Goal: Task Accomplishment & Management: Complete application form

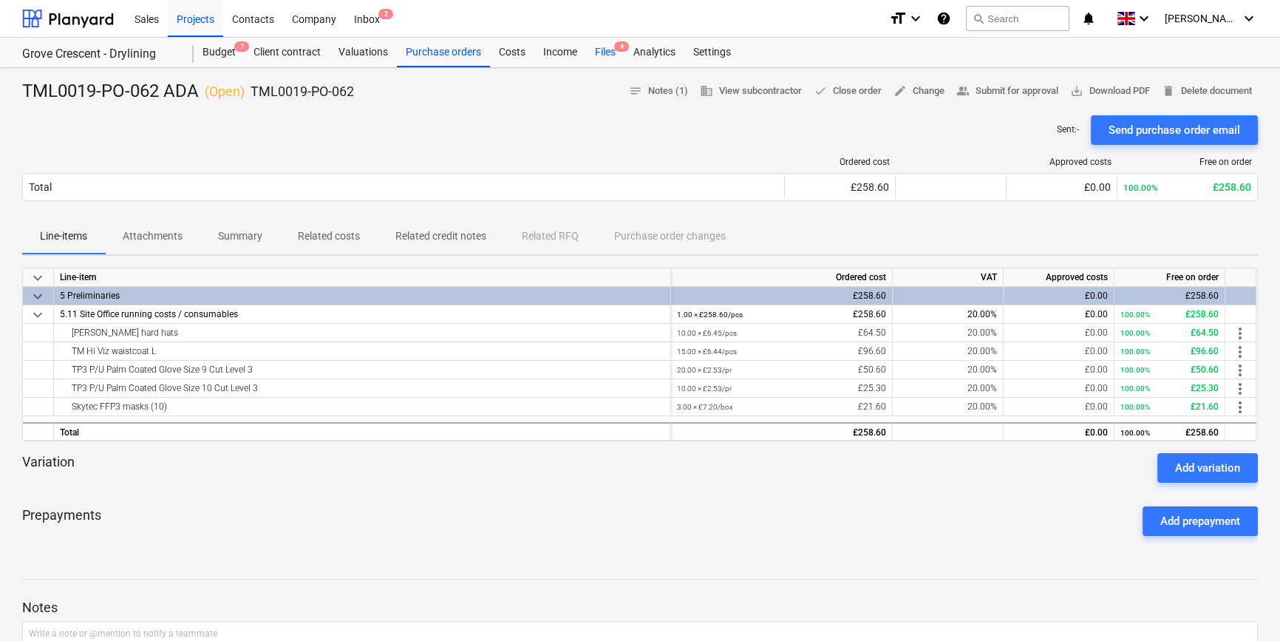
click at [600, 52] on div "Files 4" at bounding box center [605, 53] width 38 height 30
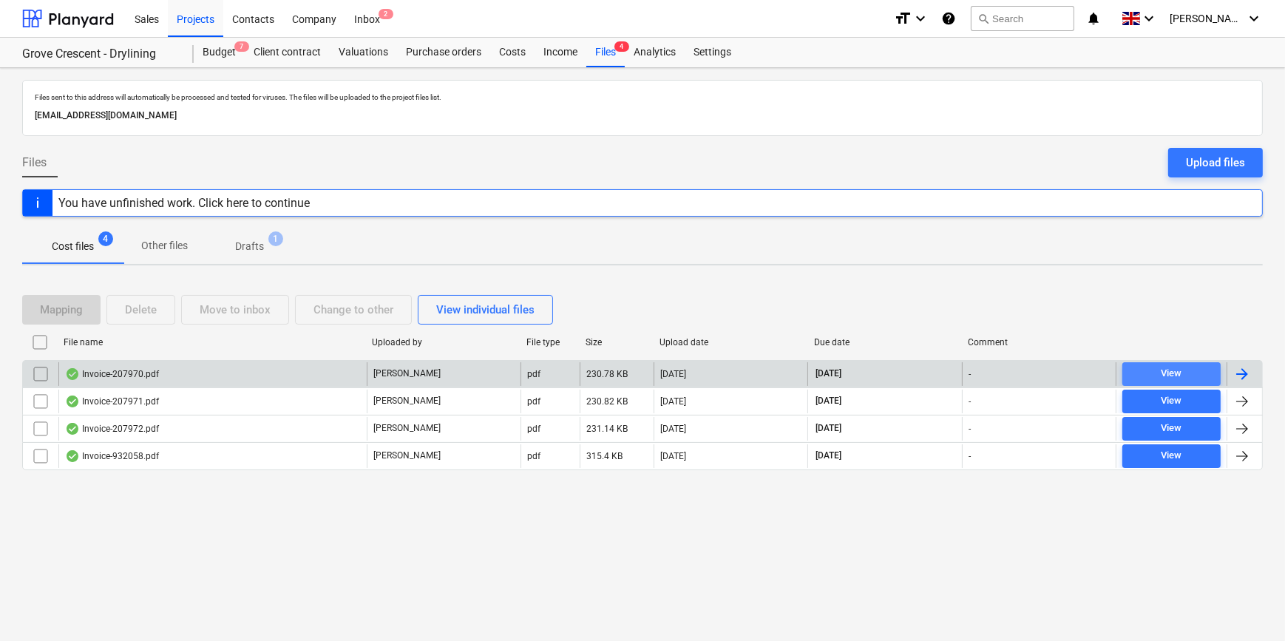
click at [1020, 370] on div "View" at bounding box center [1170, 373] width 21 height 17
click at [1020, 370] on div at bounding box center [1242, 374] width 18 height 18
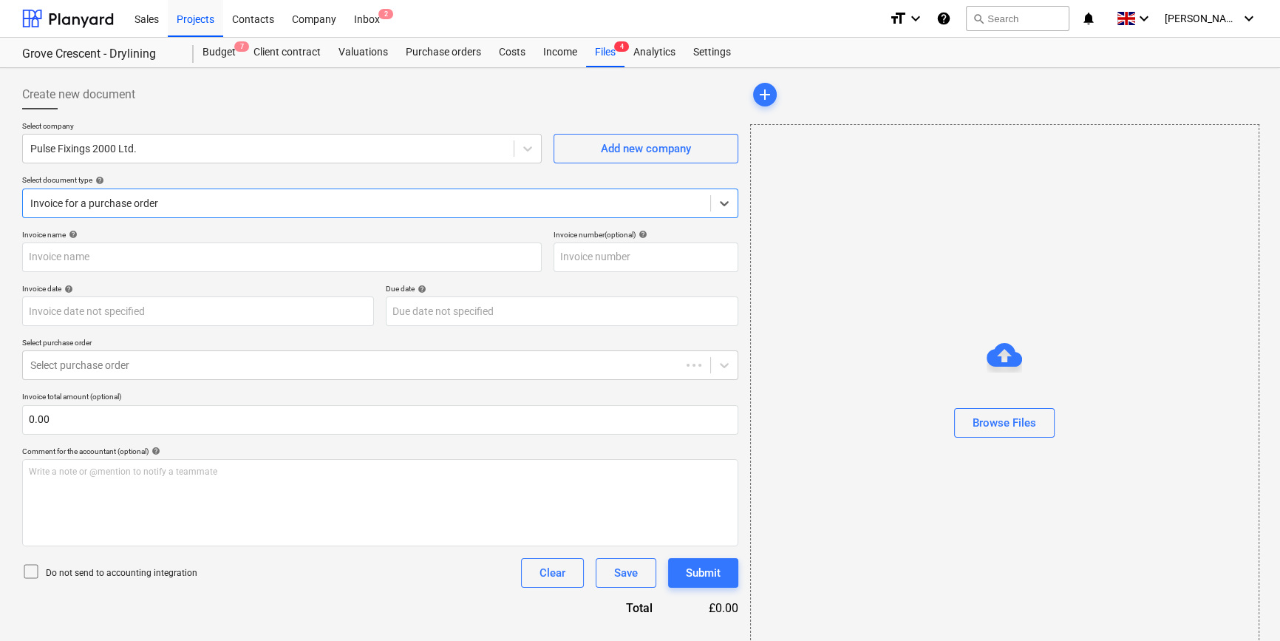
type input "207970"
type input "[DATE]"
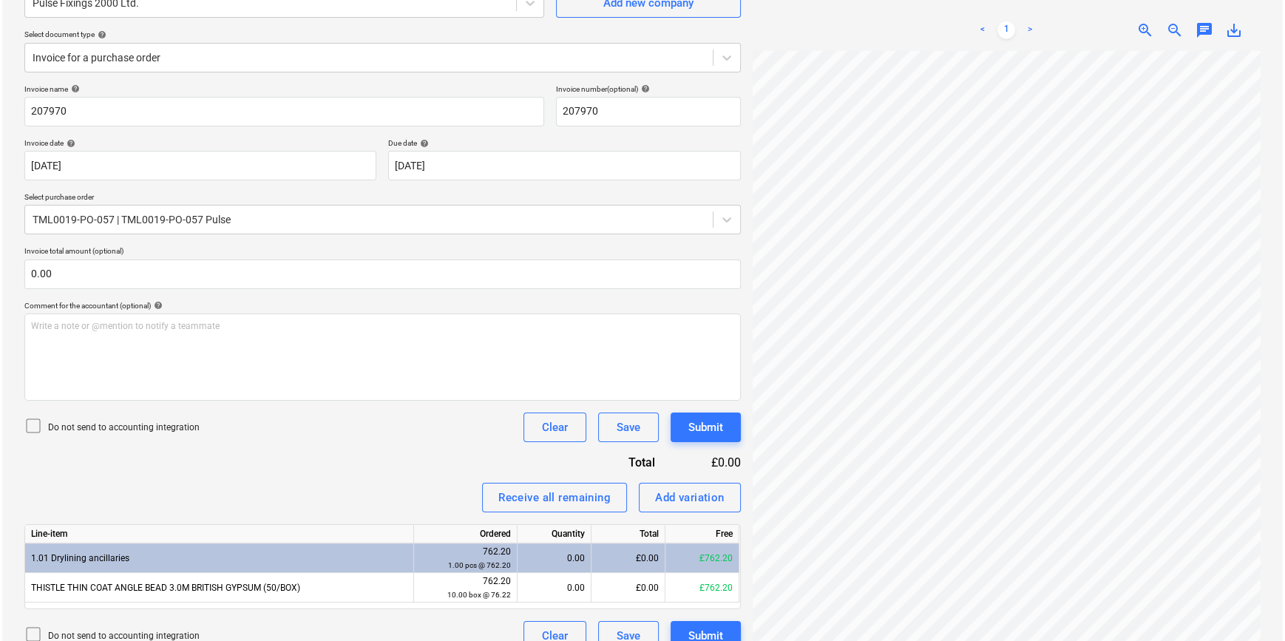
scroll to position [166, 0]
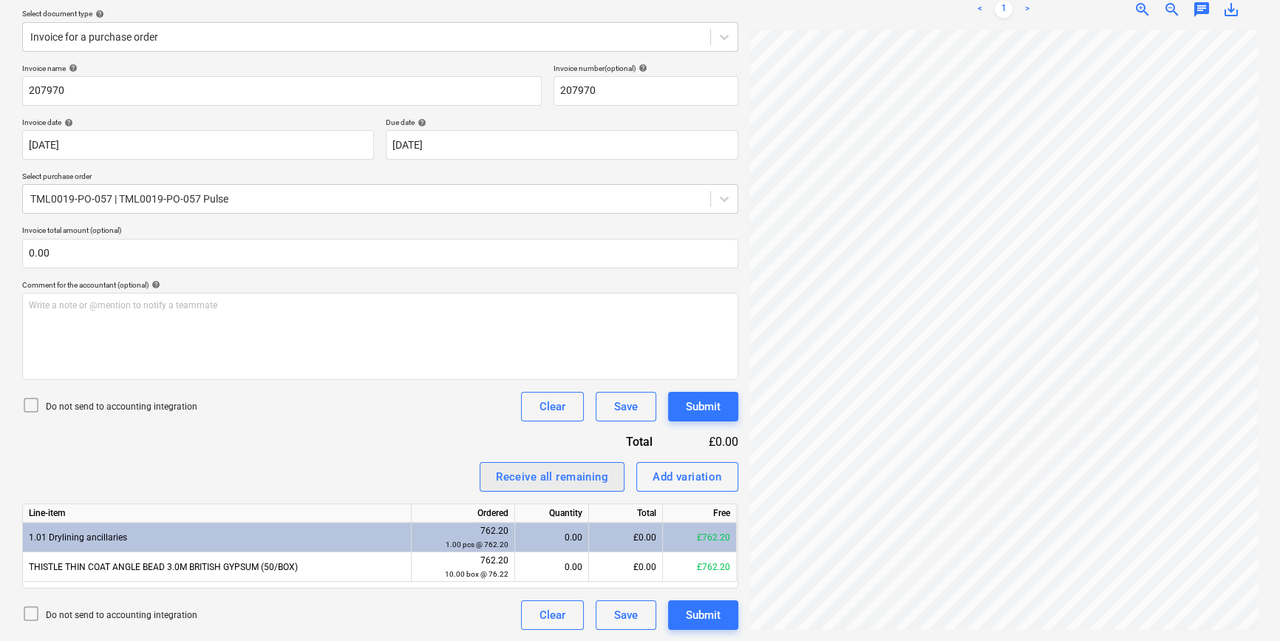
click at [555, 475] on div "Receive all remaining" at bounding box center [552, 476] width 112 height 19
click at [701, 611] on div "Submit" at bounding box center [703, 614] width 35 height 19
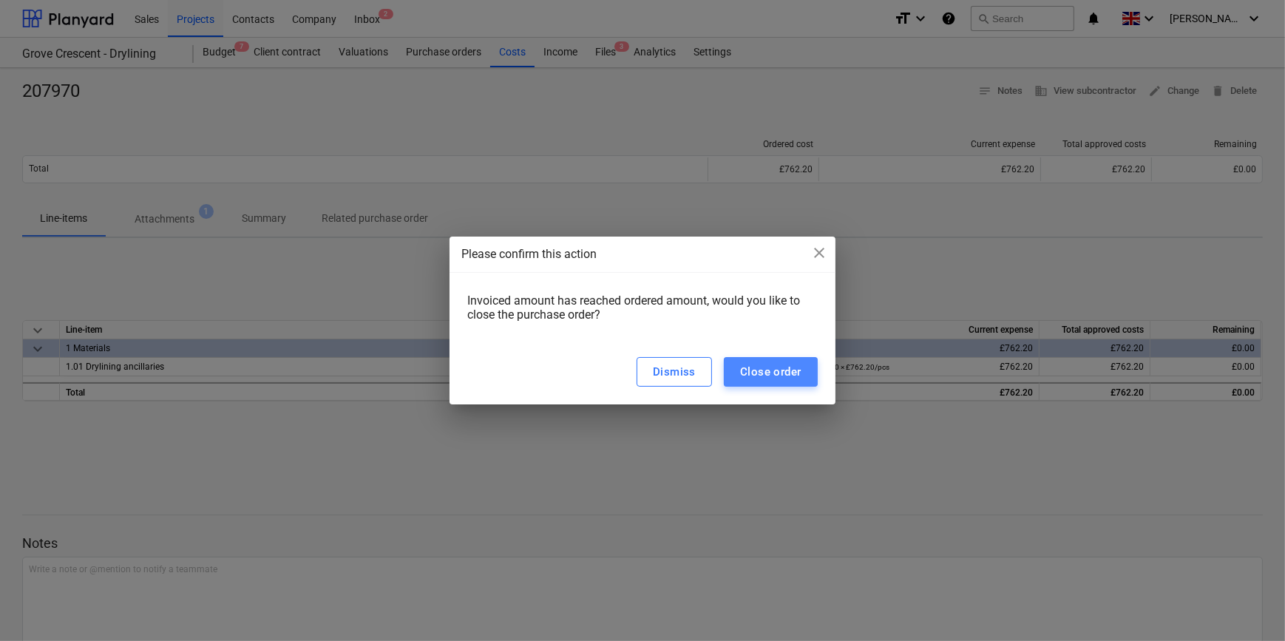
click at [753, 360] on button "Close order" at bounding box center [771, 372] width 94 height 30
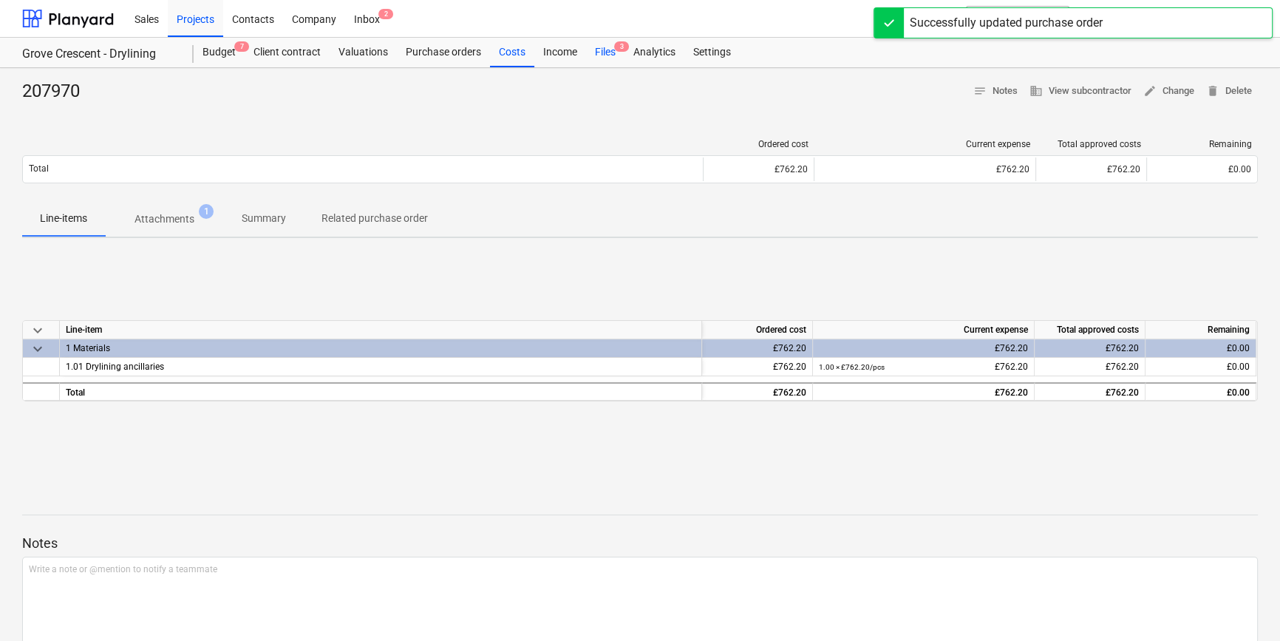
click at [598, 50] on div "Files 3" at bounding box center [605, 53] width 38 height 30
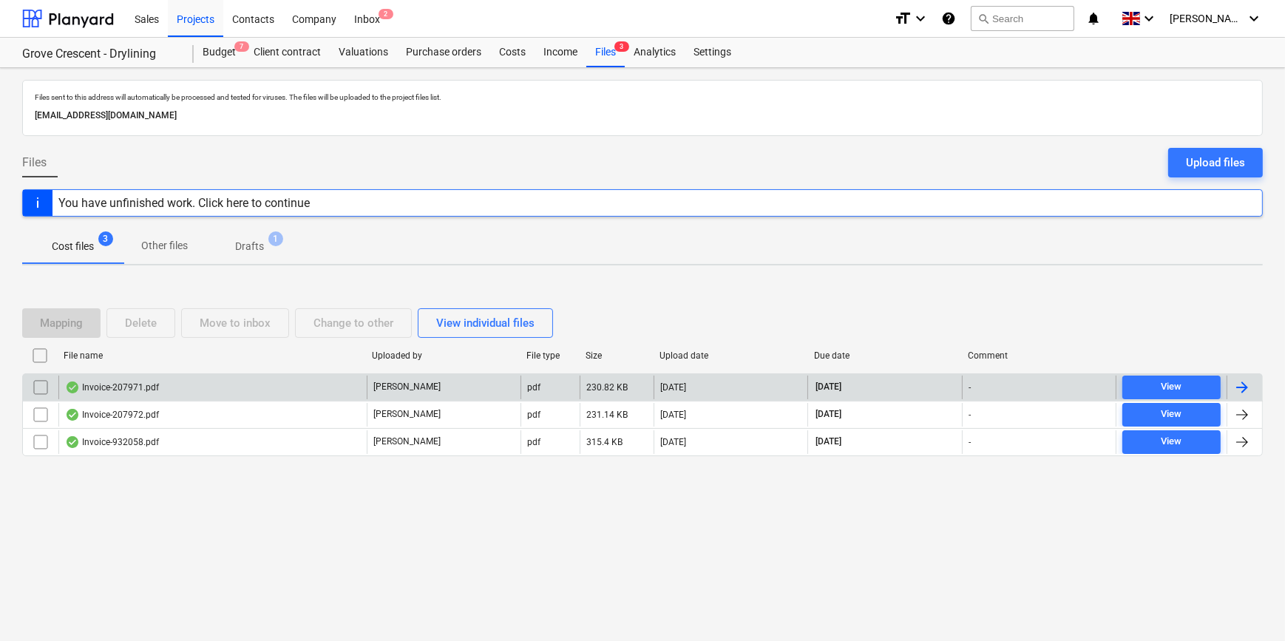
click at [1020, 383] on div at bounding box center [1242, 387] width 18 height 18
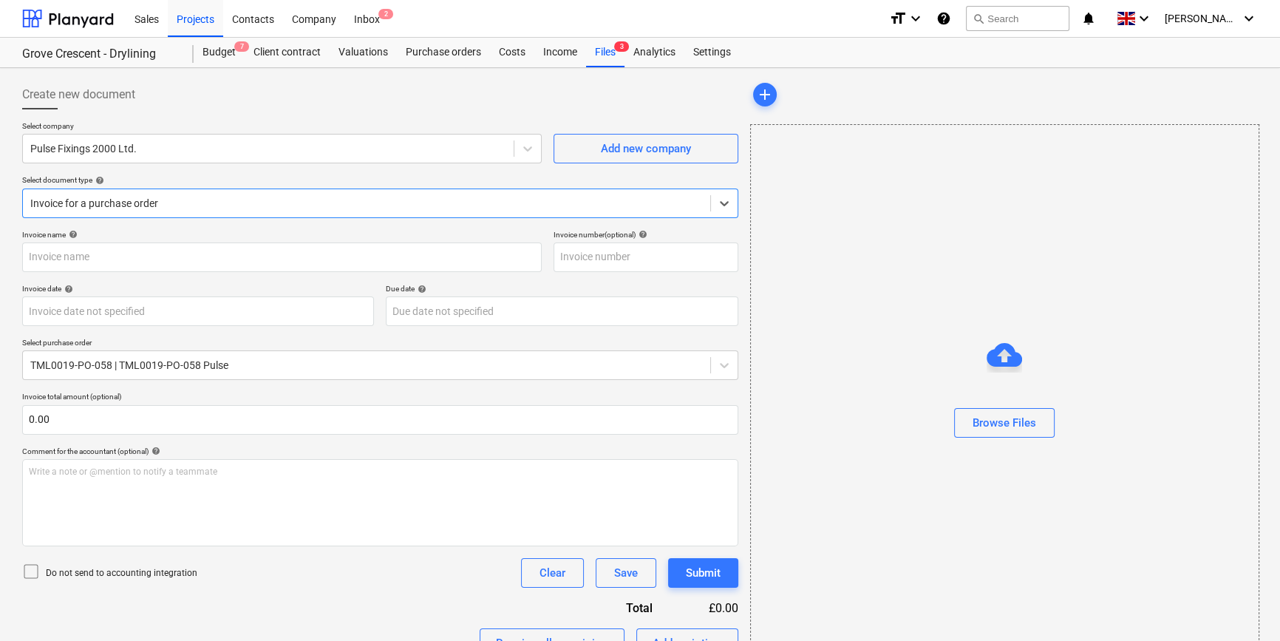
type input "207971"
type input "[DATE]"
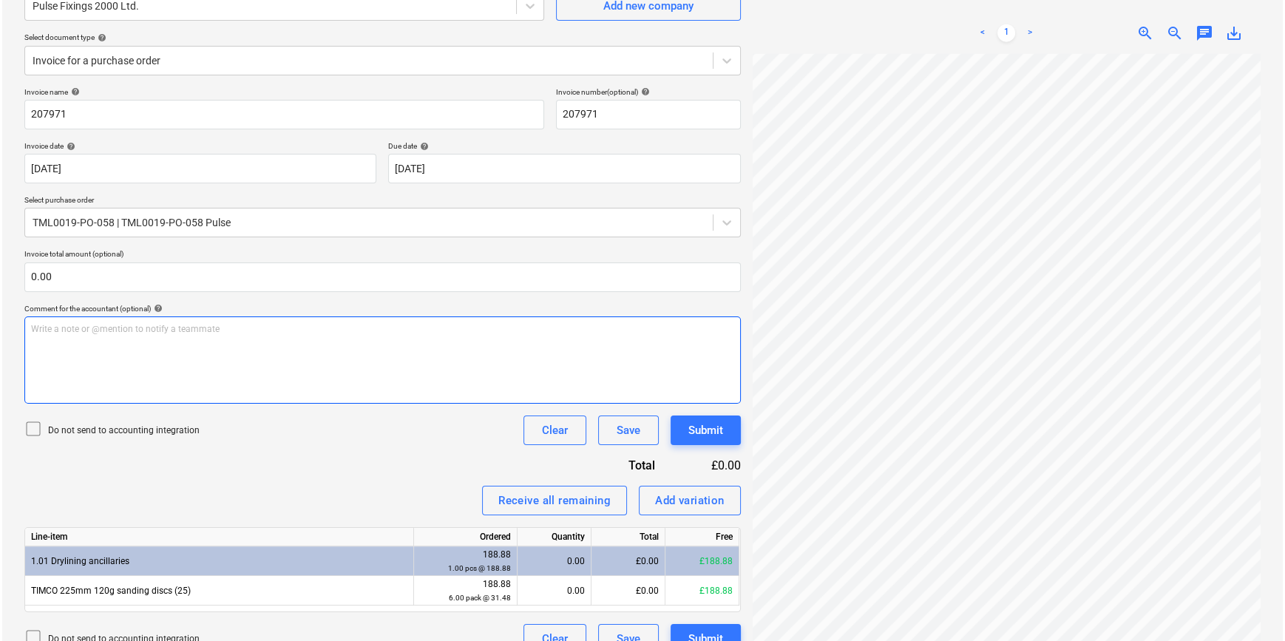
scroll to position [166, 0]
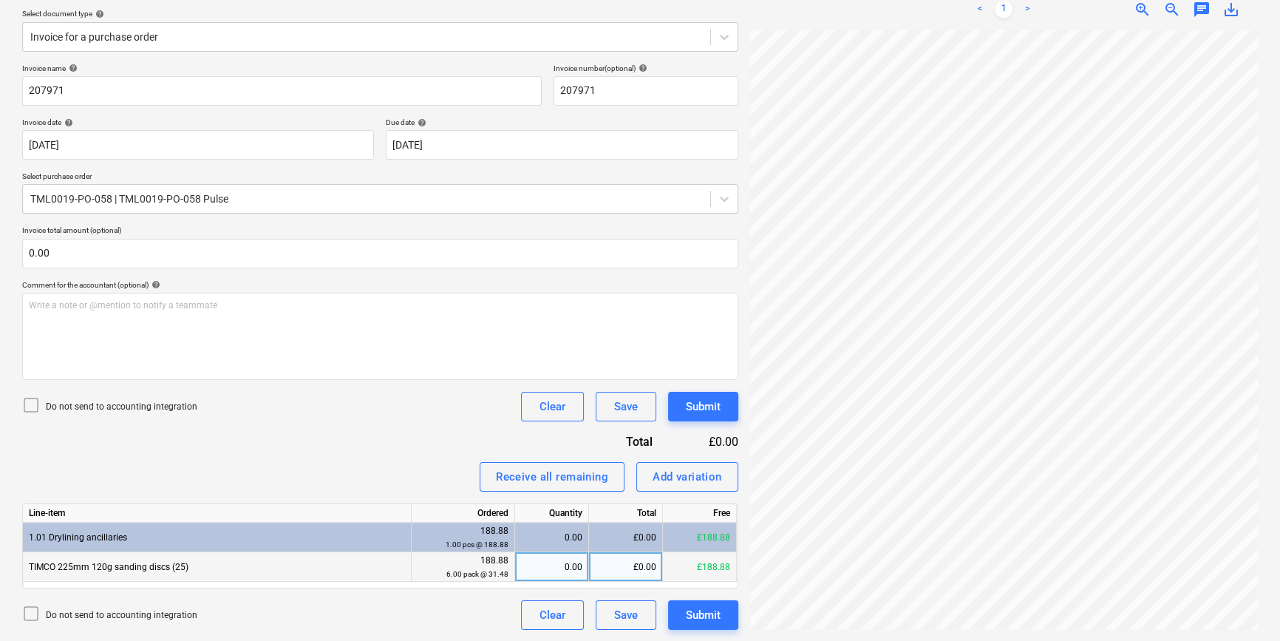
click at [548, 563] on div "0.00" at bounding box center [551, 567] width 61 height 30
type input "5"
click at [704, 616] on div "Submit" at bounding box center [703, 614] width 35 height 19
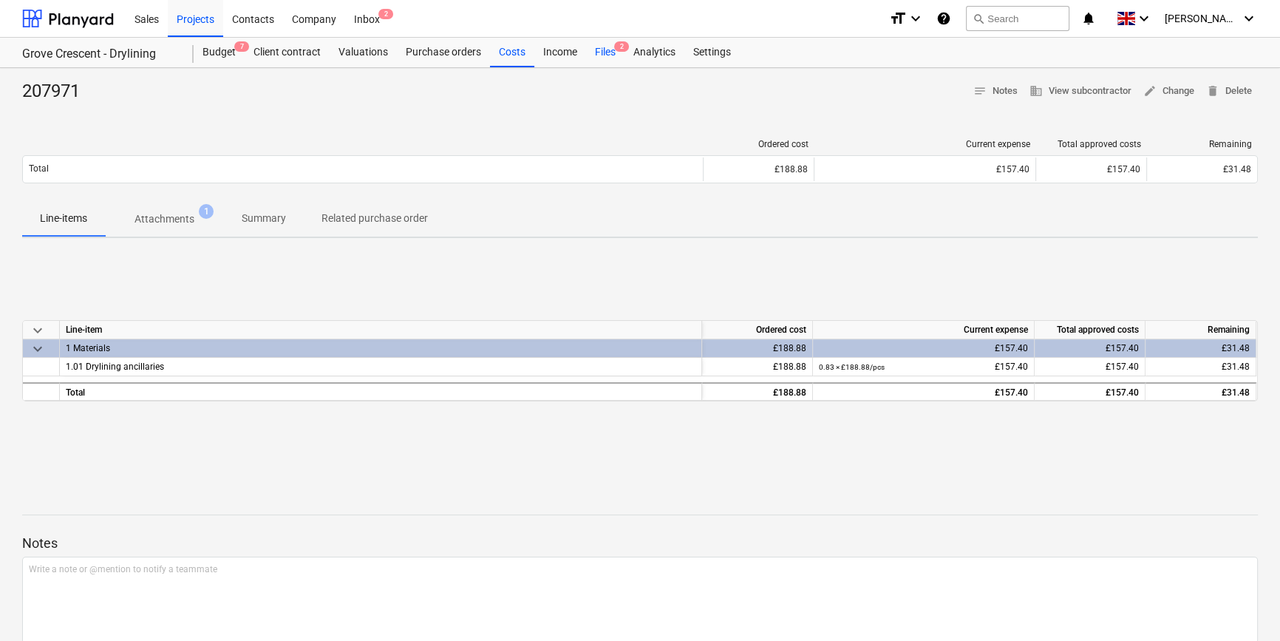
click at [608, 52] on div "Files 2" at bounding box center [605, 53] width 38 height 30
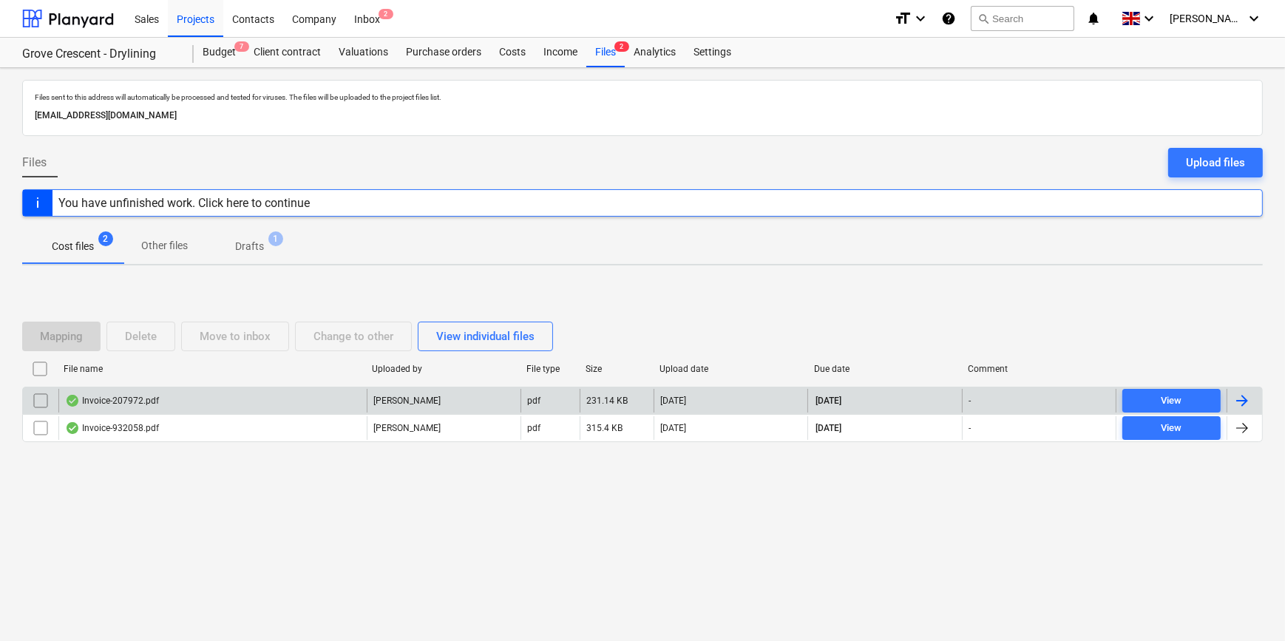
click at [1020, 399] on div at bounding box center [1242, 401] width 18 height 18
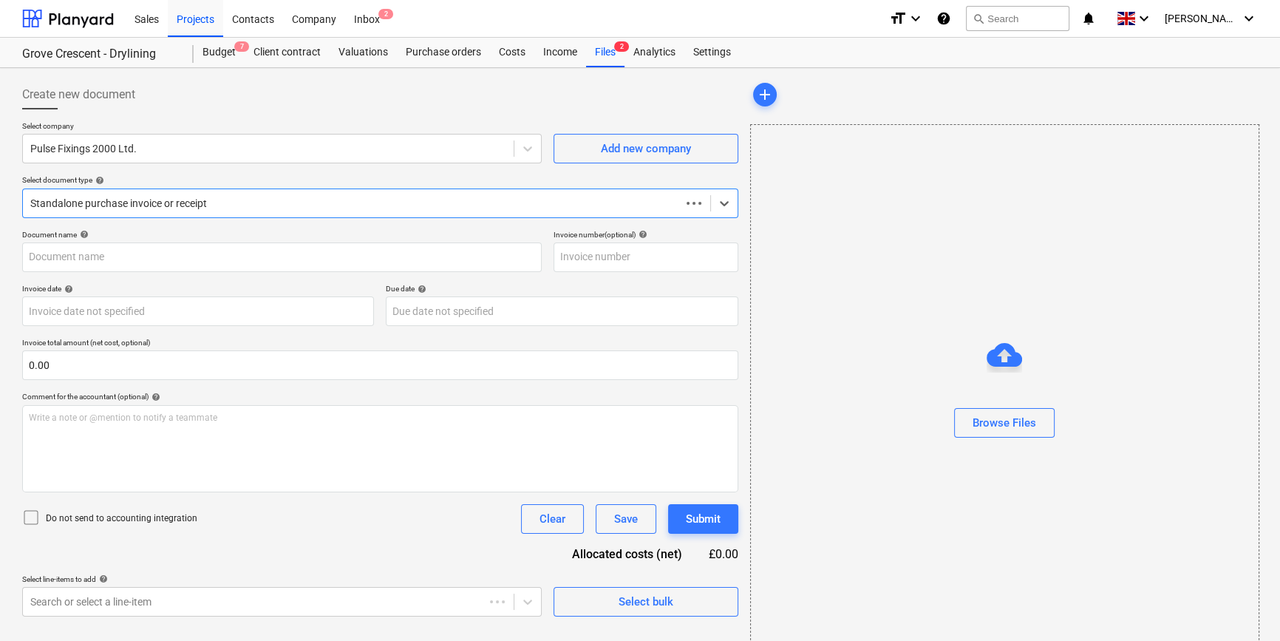
type input "207972"
type input "[DATE]"
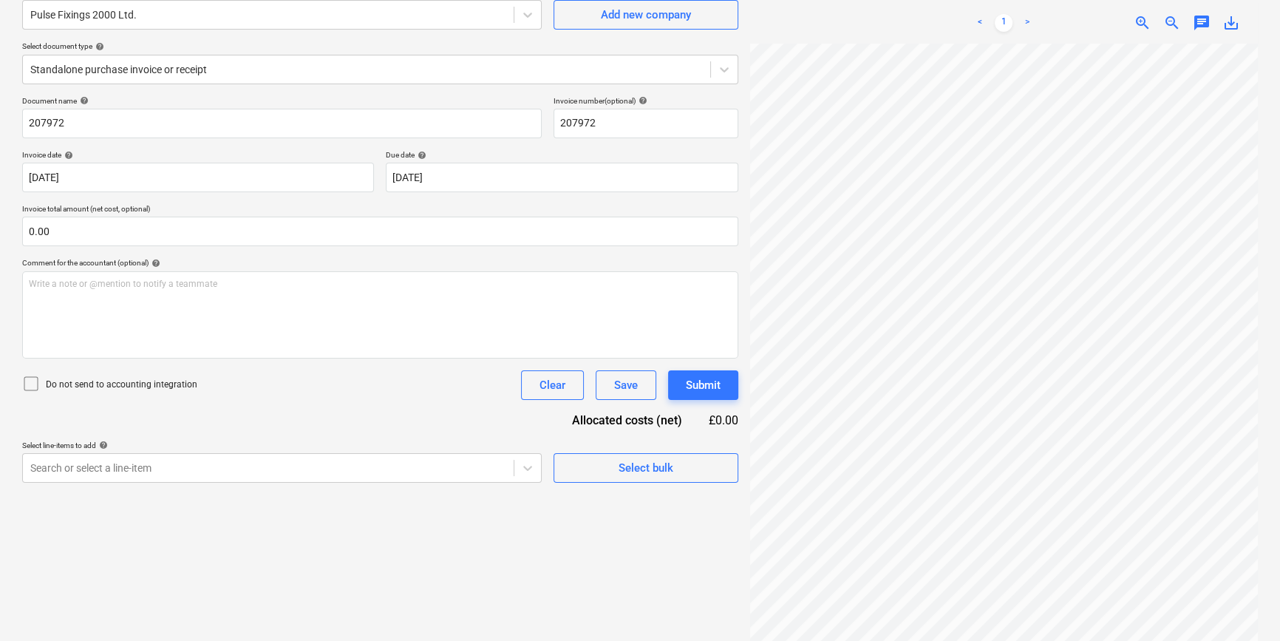
scroll to position [310, 29]
click at [610, 473] on span "Select bulk" at bounding box center [646, 467] width 148 height 19
click at [720, 72] on icon at bounding box center [724, 69] width 15 height 15
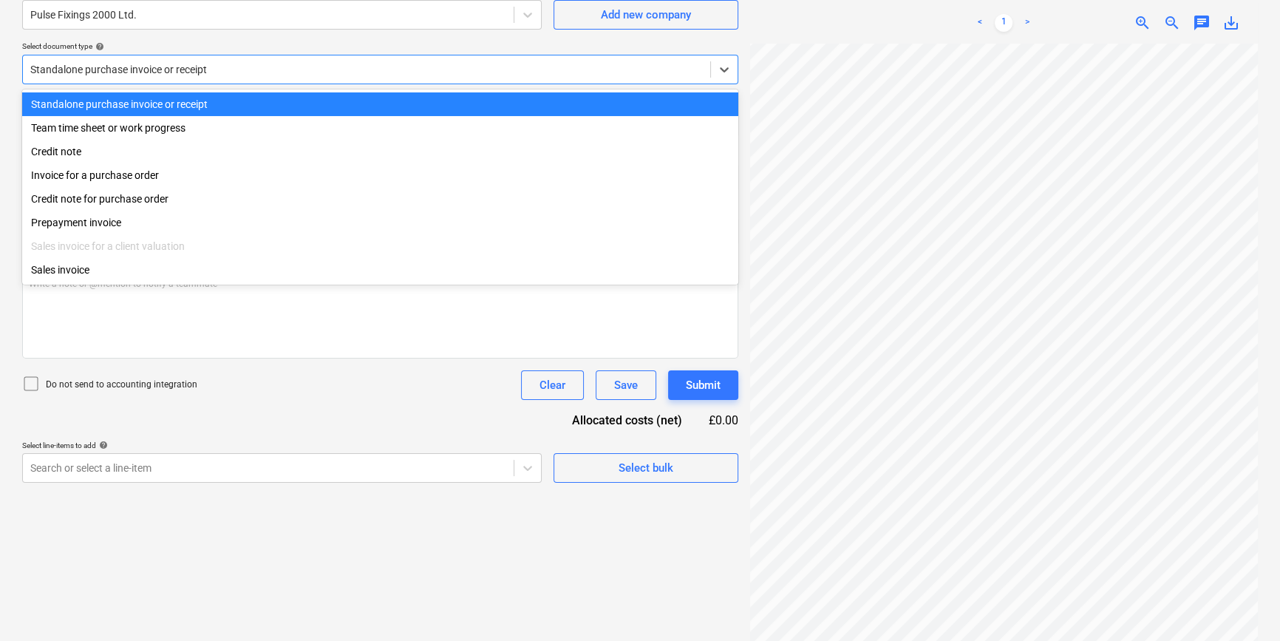
click at [707, 105] on div "Standalone purchase invoice or receipt" at bounding box center [380, 104] width 716 height 24
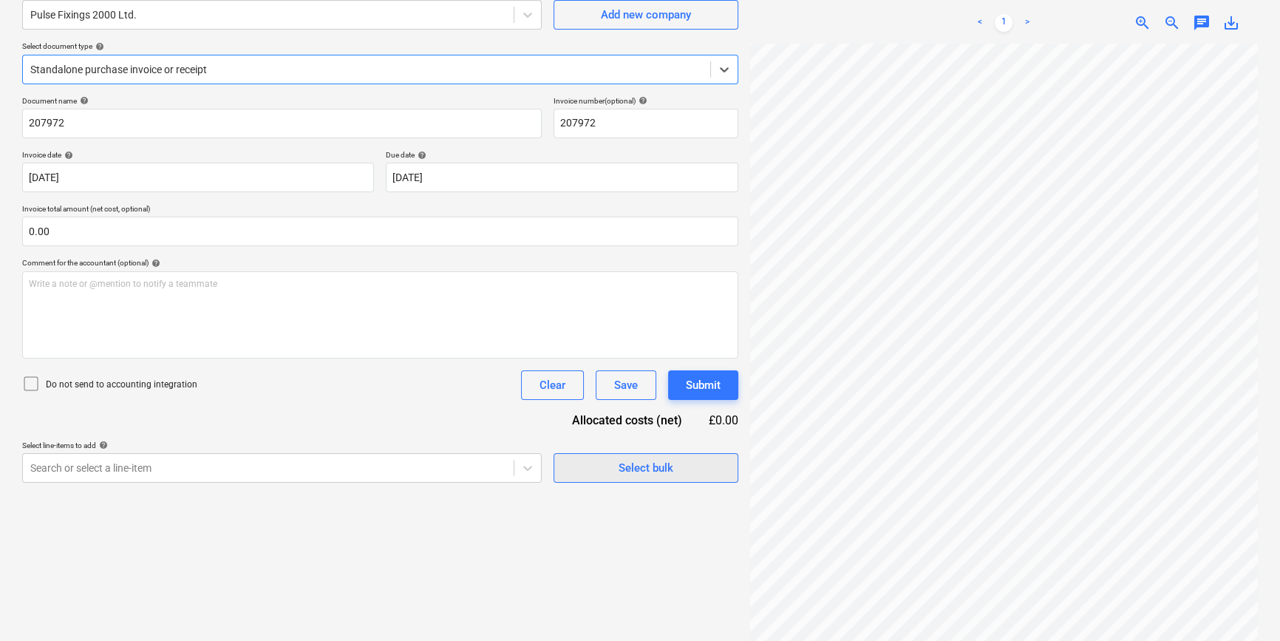
click at [577, 474] on span "Select bulk" at bounding box center [646, 467] width 148 height 19
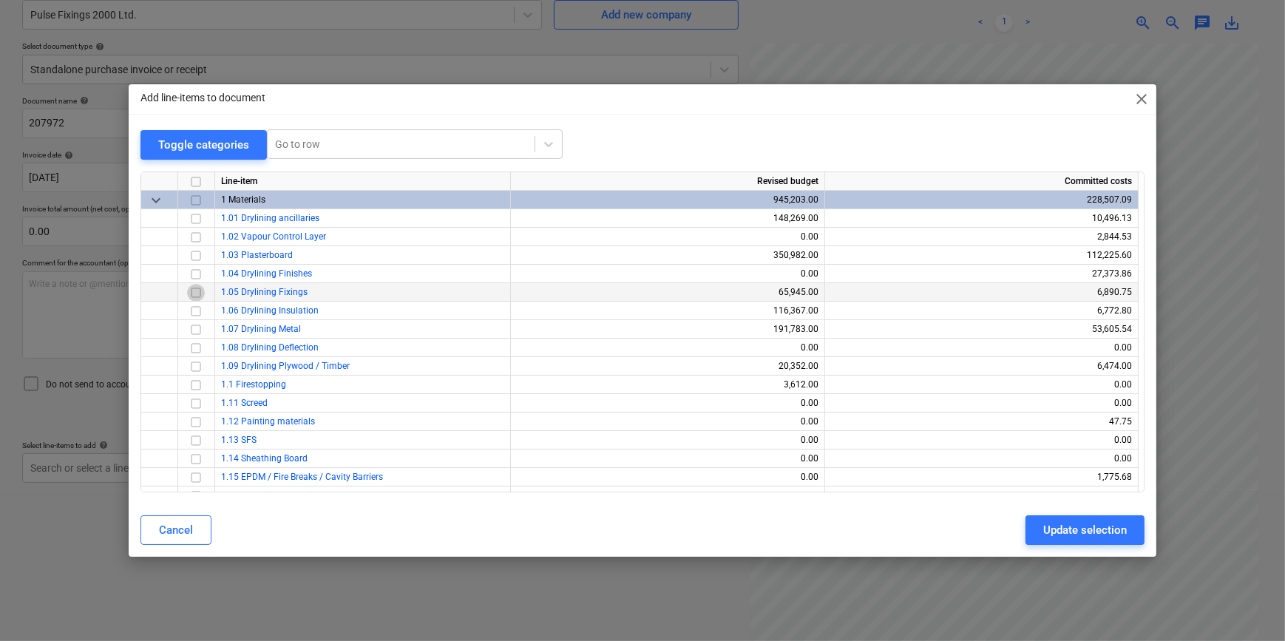
click at [195, 293] on input "checkbox" at bounding box center [196, 292] width 18 height 18
click at [193, 273] on input "checkbox" at bounding box center [196, 274] width 18 height 18
click at [1020, 531] on div "Update selection" at bounding box center [1085, 529] width 84 height 19
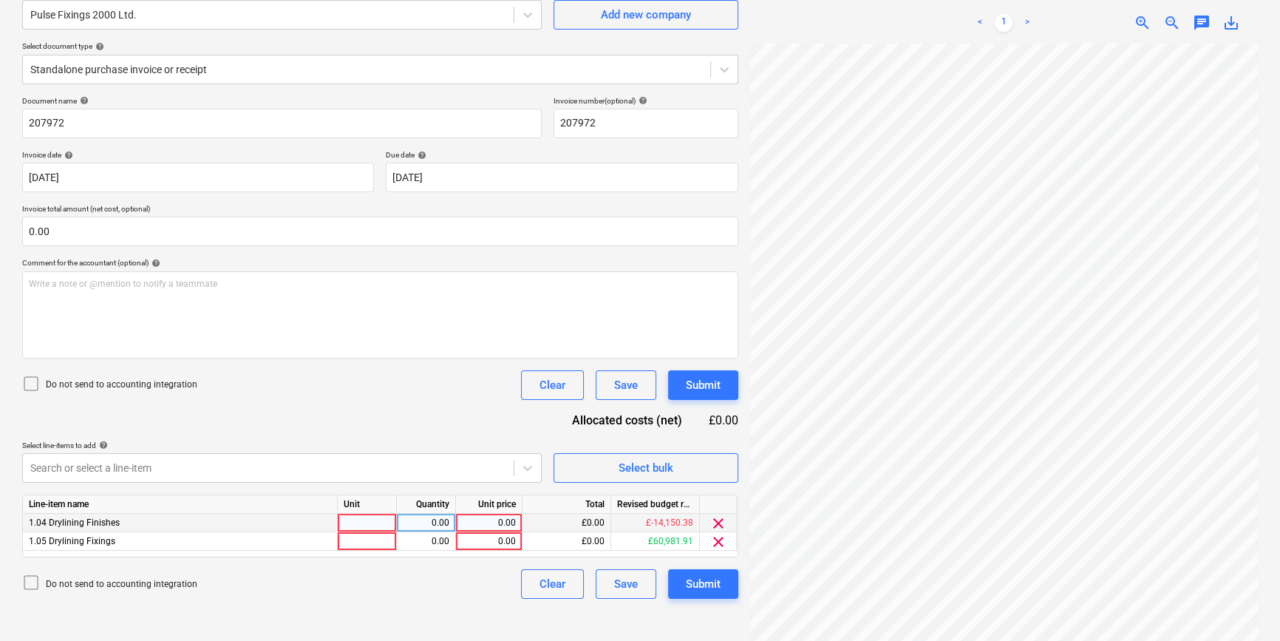
click at [356, 523] on div at bounding box center [367, 523] width 59 height 18
type input "pcs"
click at [493, 519] on div "0.00" at bounding box center [489, 523] width 54 height 18
type input "115.6"
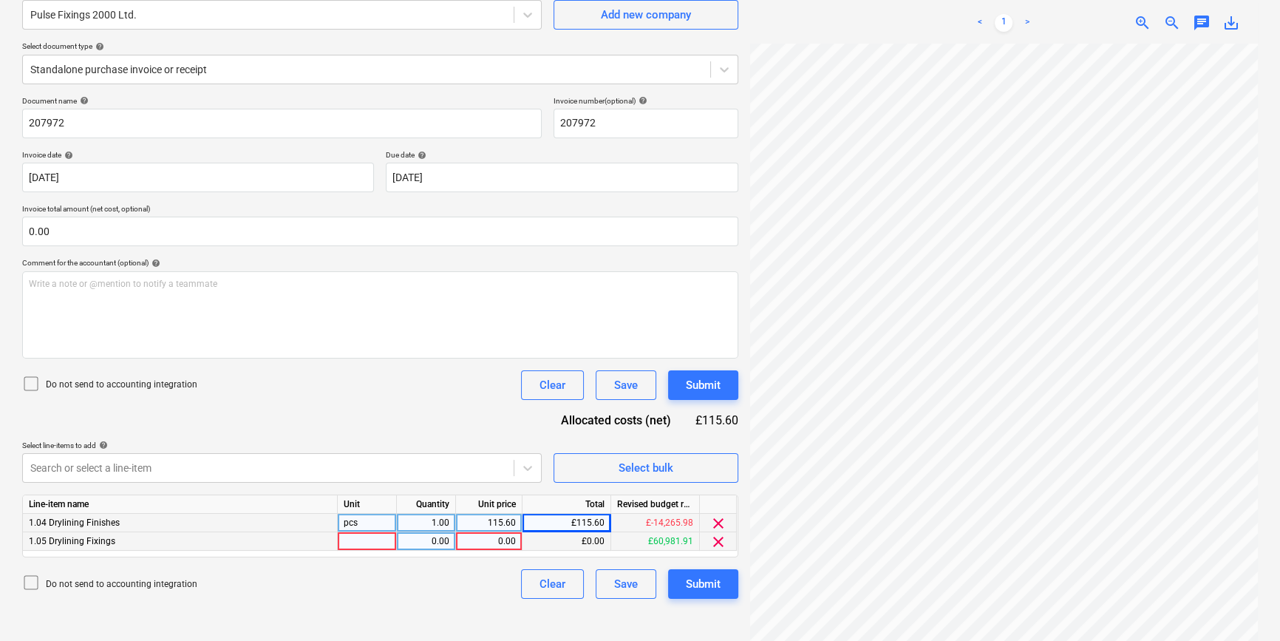
click at [371, 543] on div at bounding box center [367, 541] width 59 height 18
type input "pcs"
type input "252.15"
click at [701, 579] on div "Submit" at bounding box center [703, 583] width 35 height 19
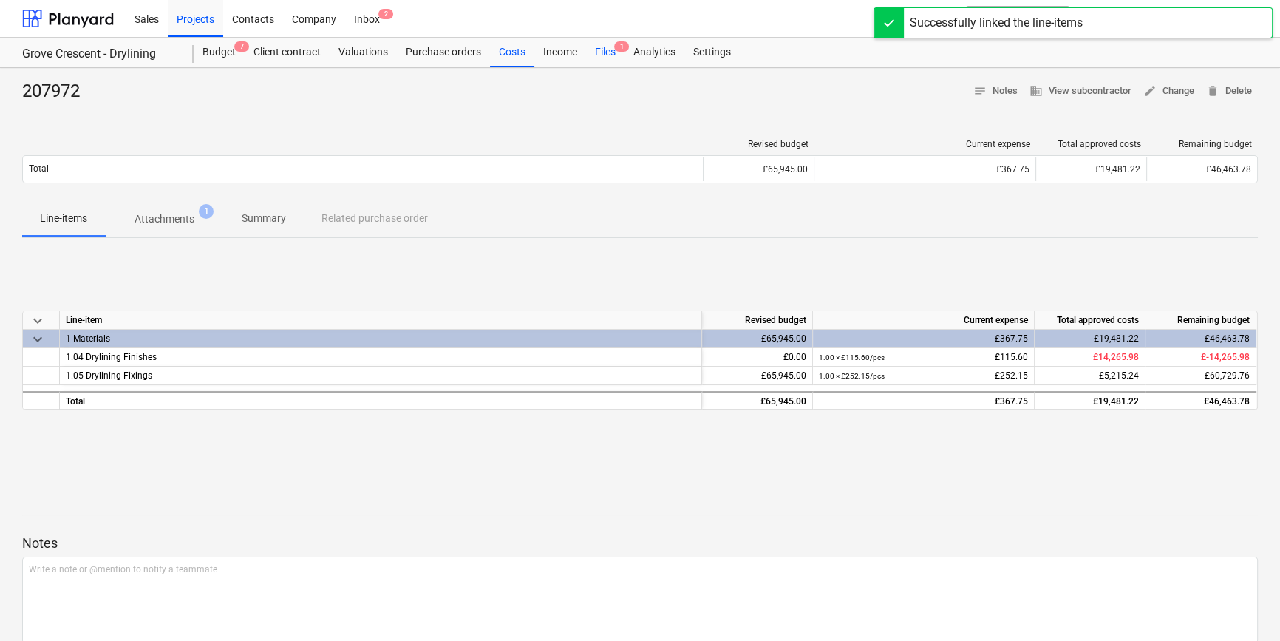
click at [604, 51] on div "Files 1" at bounding box center [605, 53] width 38 height 30
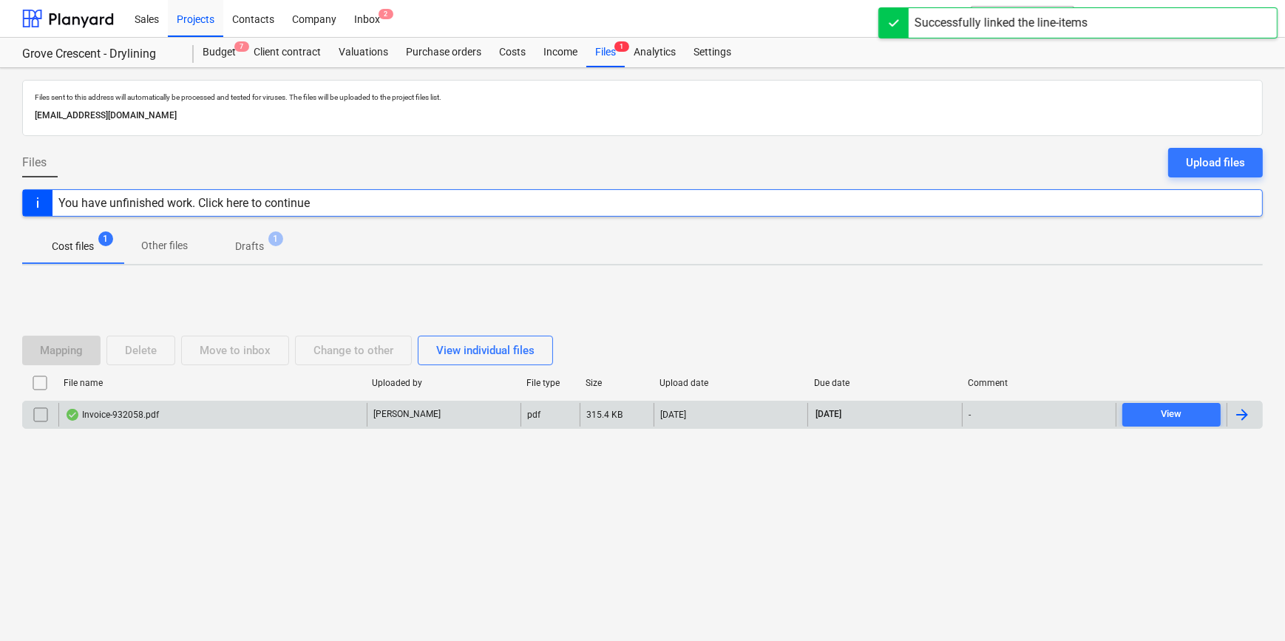
click at [1020, 415] on div at bounding box center [1242, 415] width 18 height 18
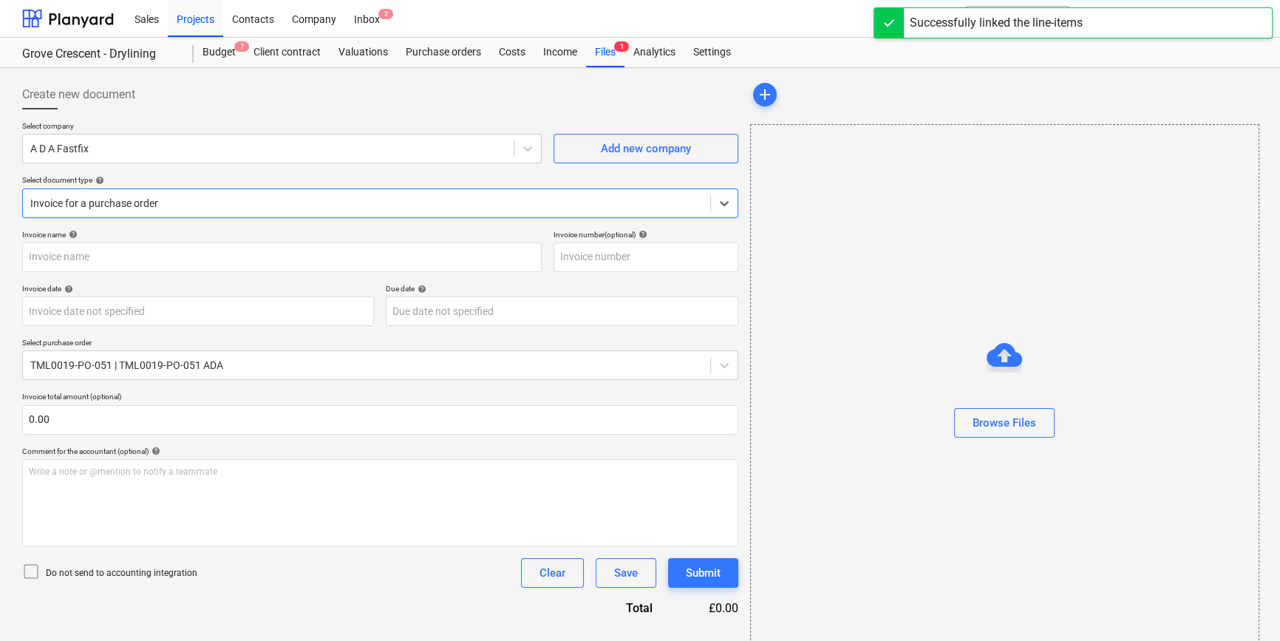
type input "932058"
type input "[DATE]"
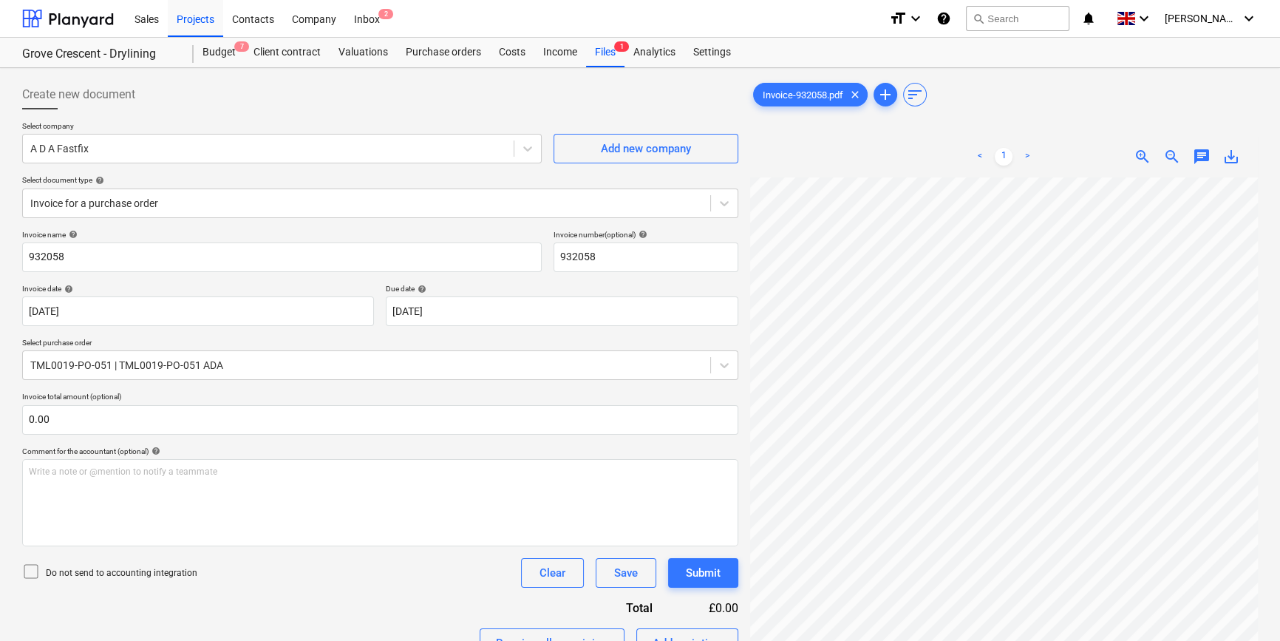
scroll to position [183, 17]
click at [184, 15] on div "Projects" at bounding box center [195, 18] width 55 height 38
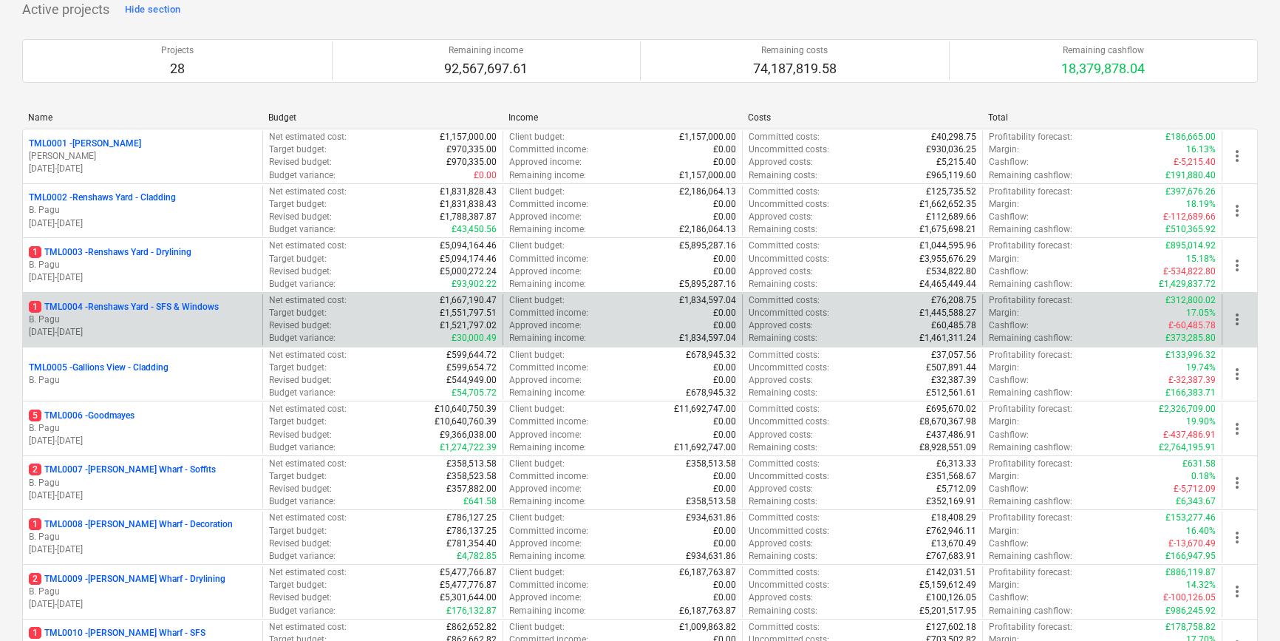
scroll to position [134, 0]
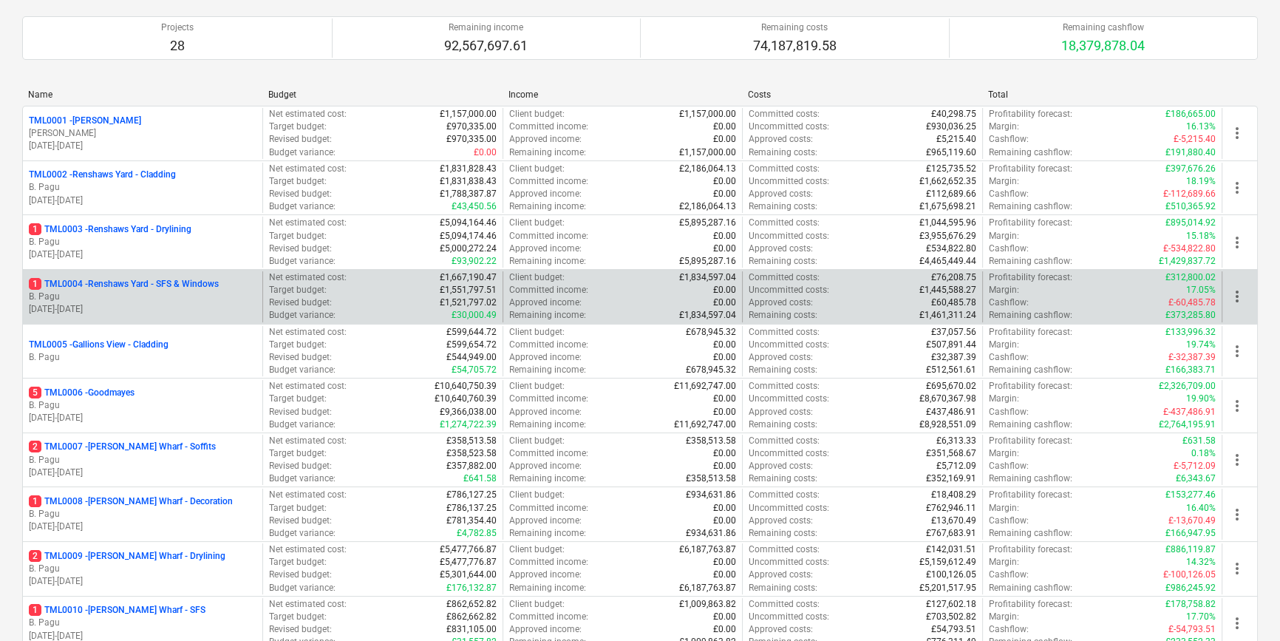
click at [151, 402] on p "B. Pagu" at bounding box center [143, 405] width 228 height 13
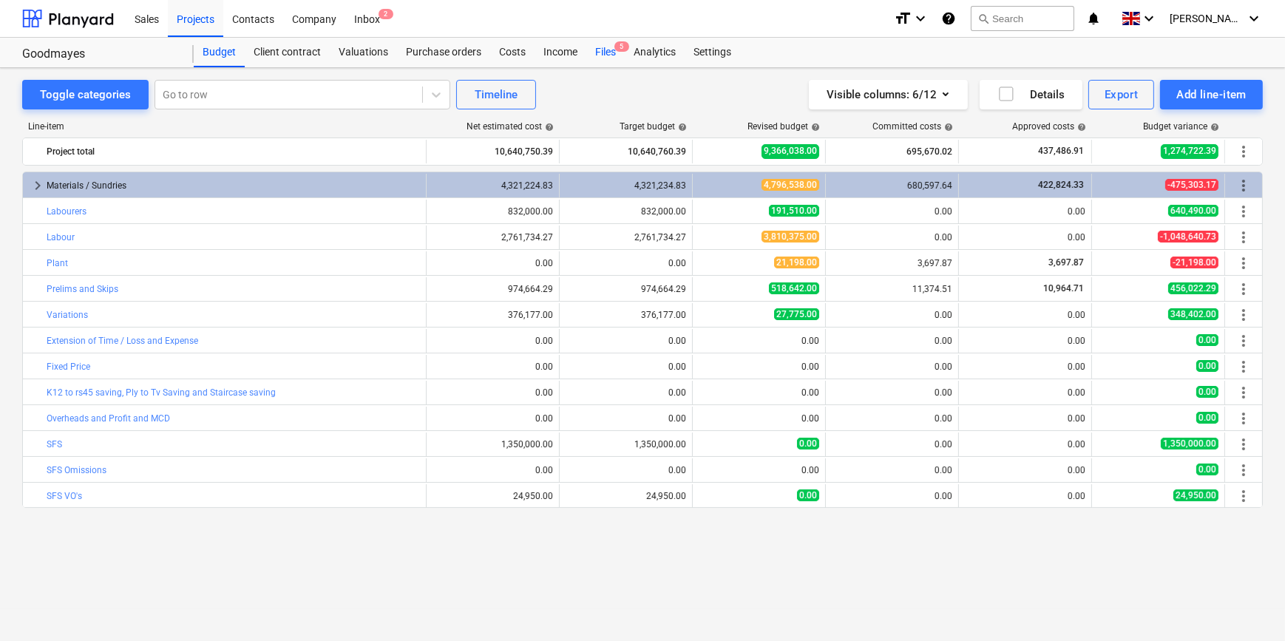
click at [599, 52] on div "Files 5" at bounding box center [605, 53] width 38 height 30
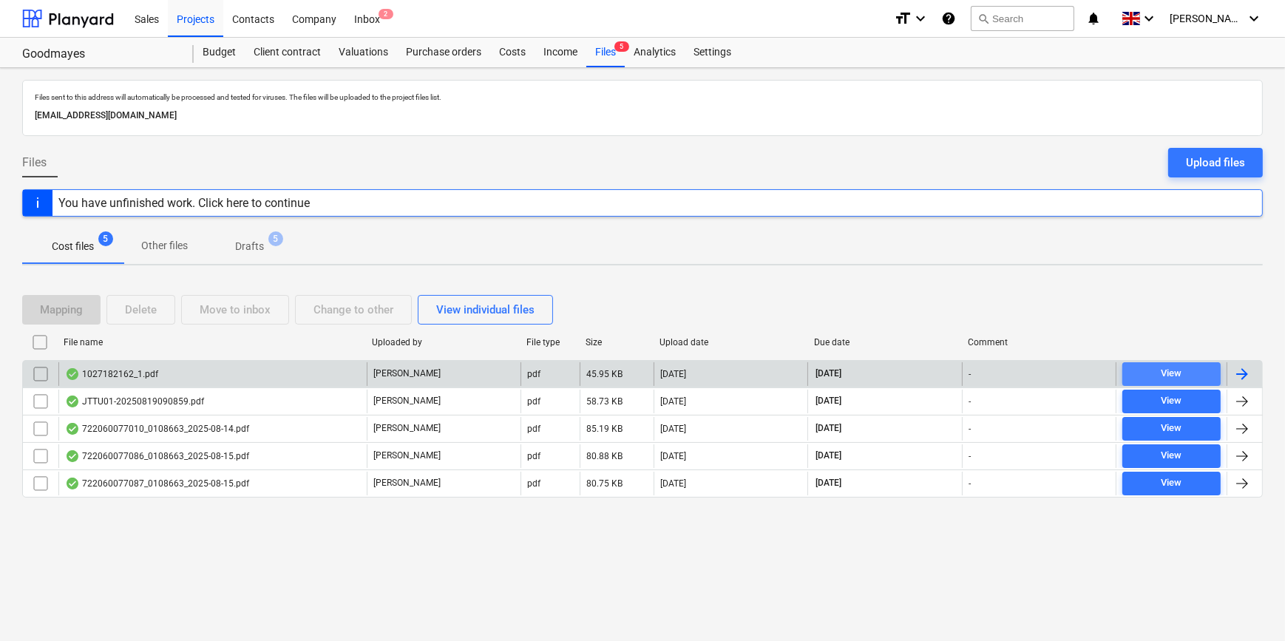
click at [1020, 370] on div "View" at bounding box center [1170, 373] width 21 height 17
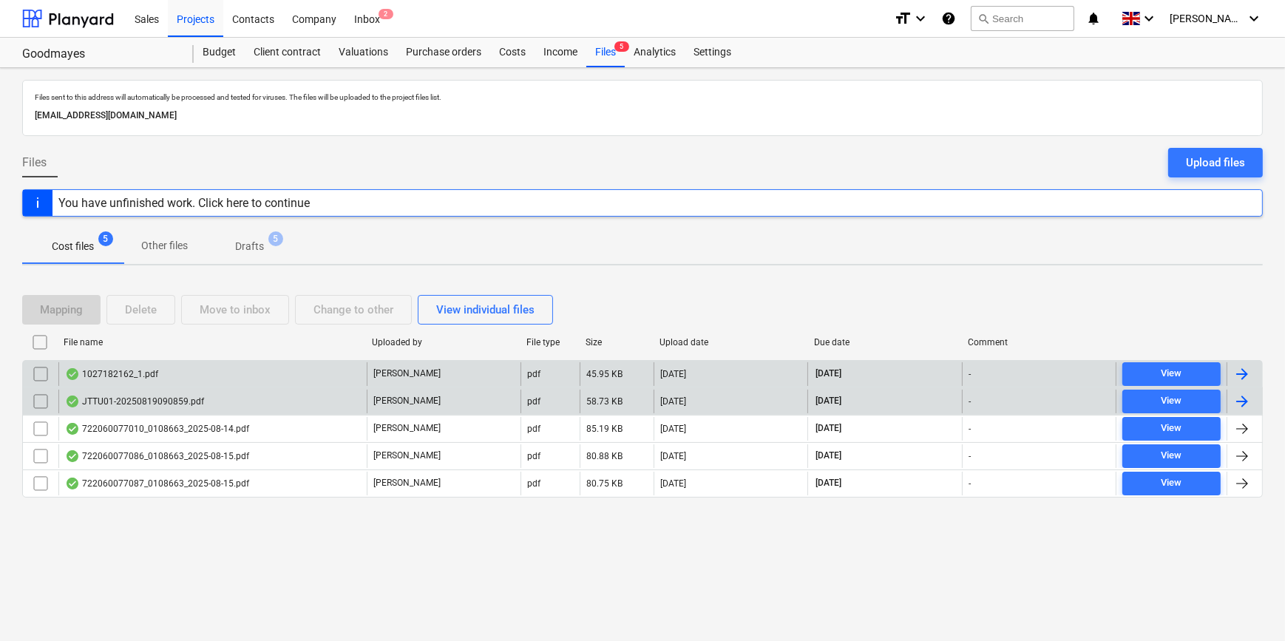
click at [1020, 400] on div at bounding box center [1242, 401] width 18 height 18
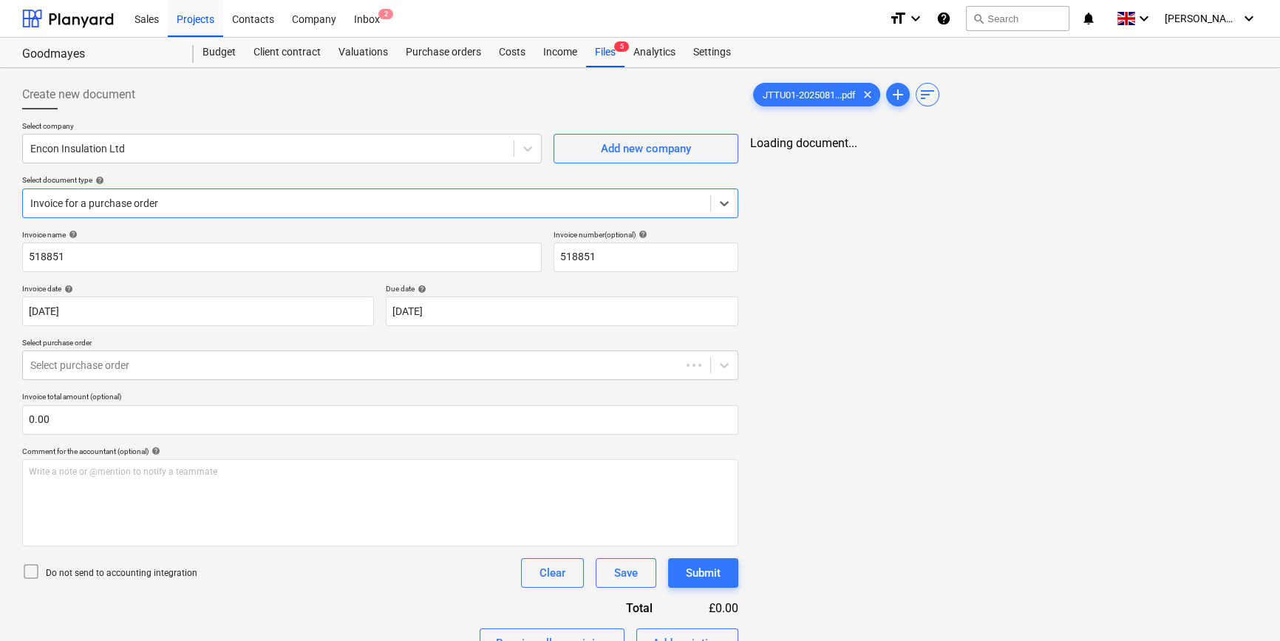
type input "518851"
type input "[DATE]"
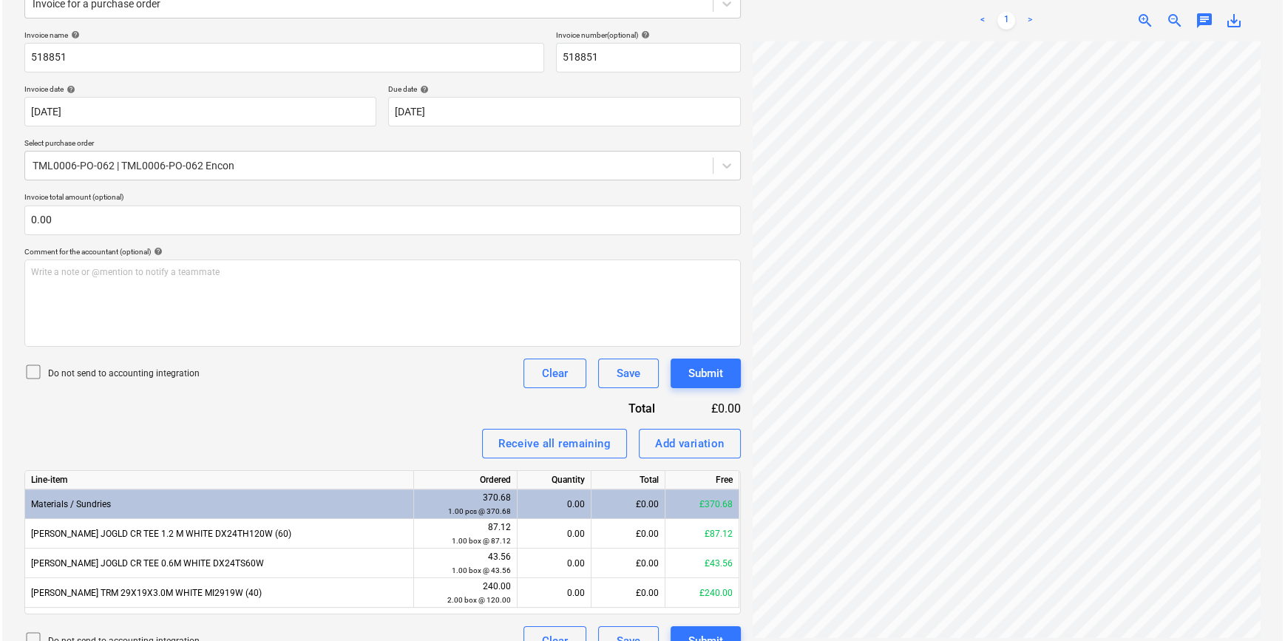
scroll to position [201, 0]
click at [547, 445] on div "Receive all remaining" at bounding box center [552, 441] width 112 height 19
click at [707, 376] on div "Submit" at bounding box center [703, 371] width 35 height 19
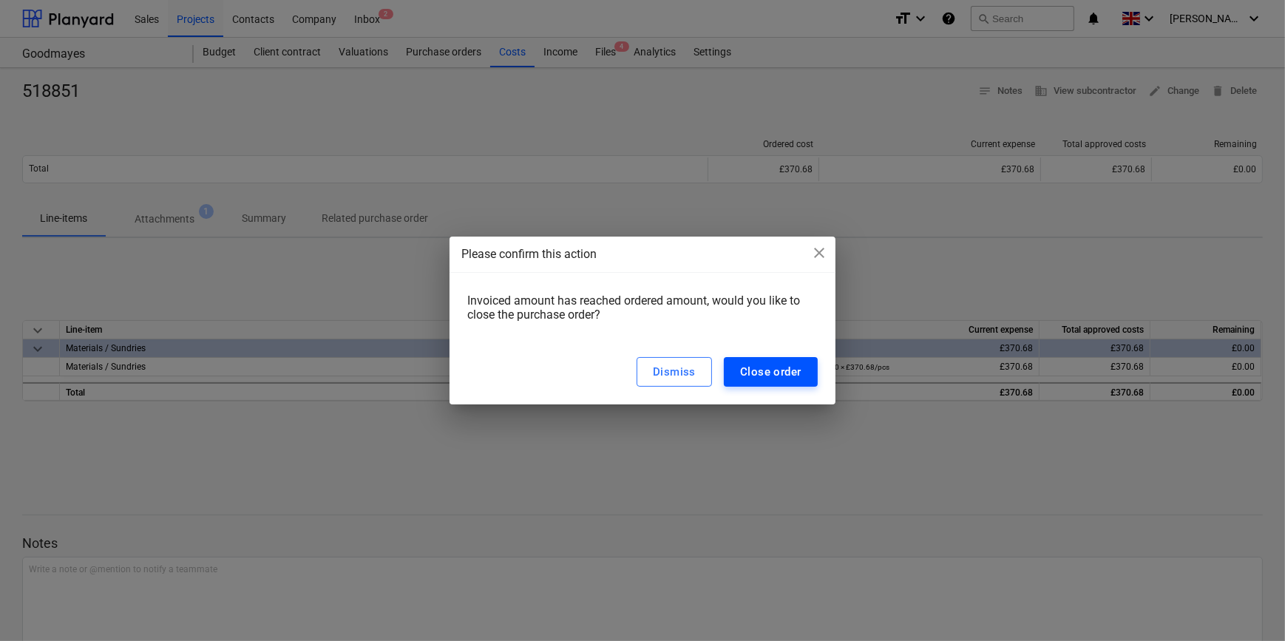
click at [753, 376] on div "Close order" at bounding box center [770, 371] width 61 height 19
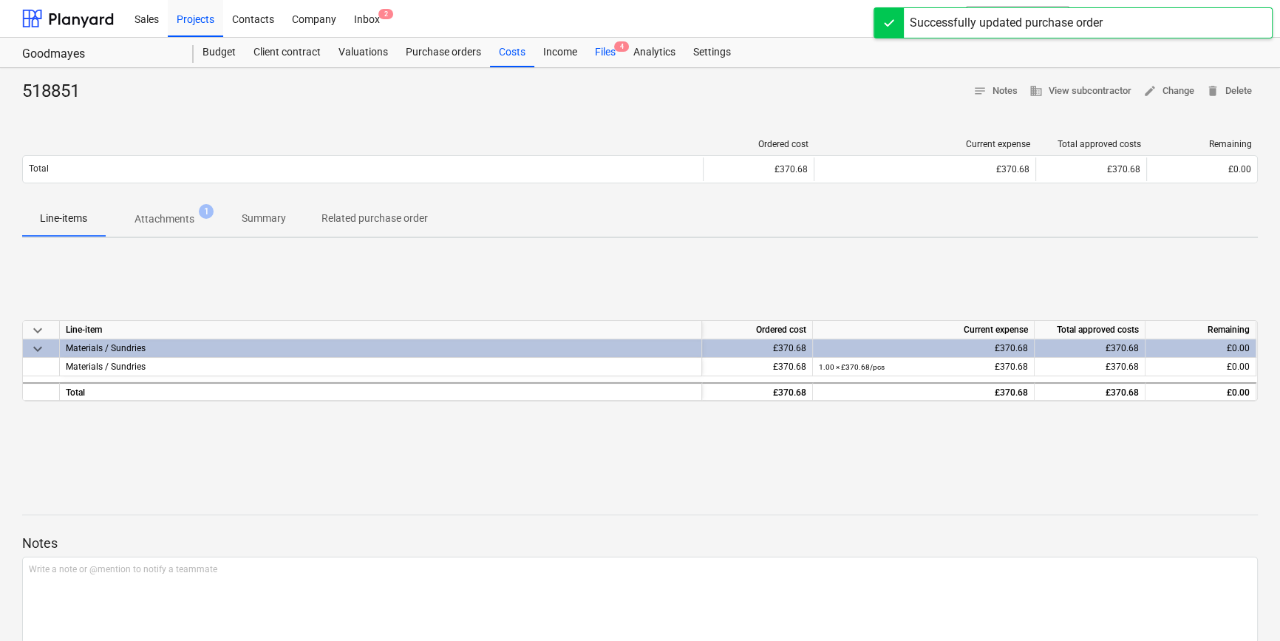
click at [599, 52] on div "Files 4" at bounding box center [605, 53] width 38 height 30
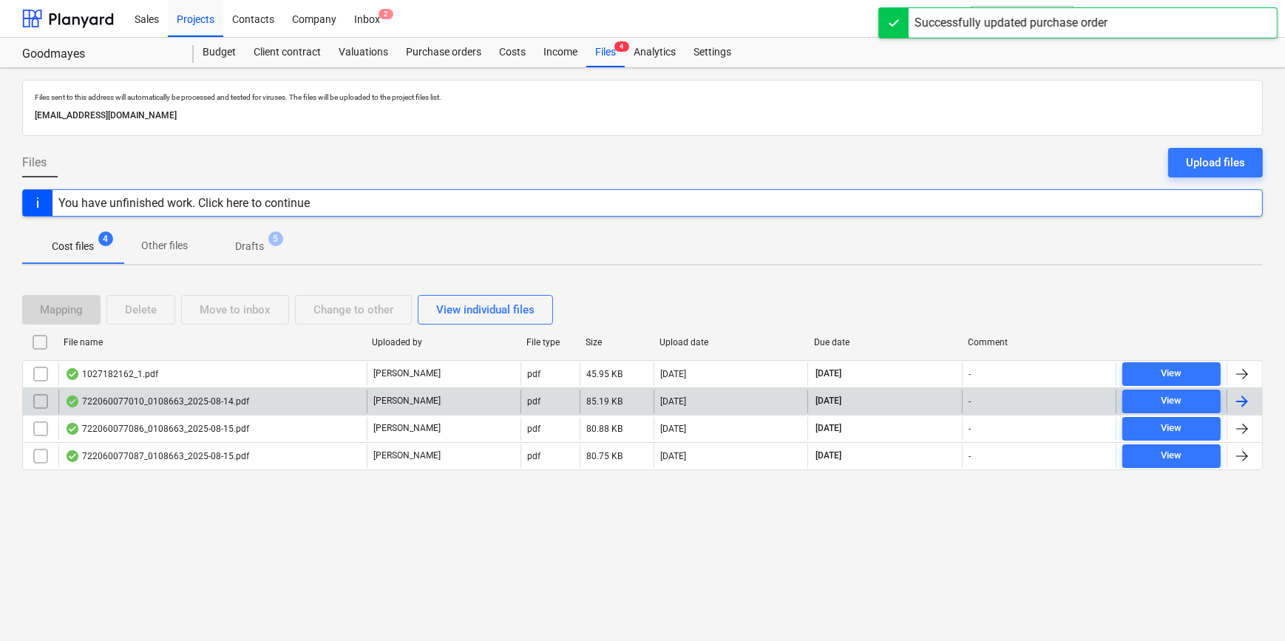
click at [1020, 397] on div at bounding box center [1242, 401] width 18 height 18
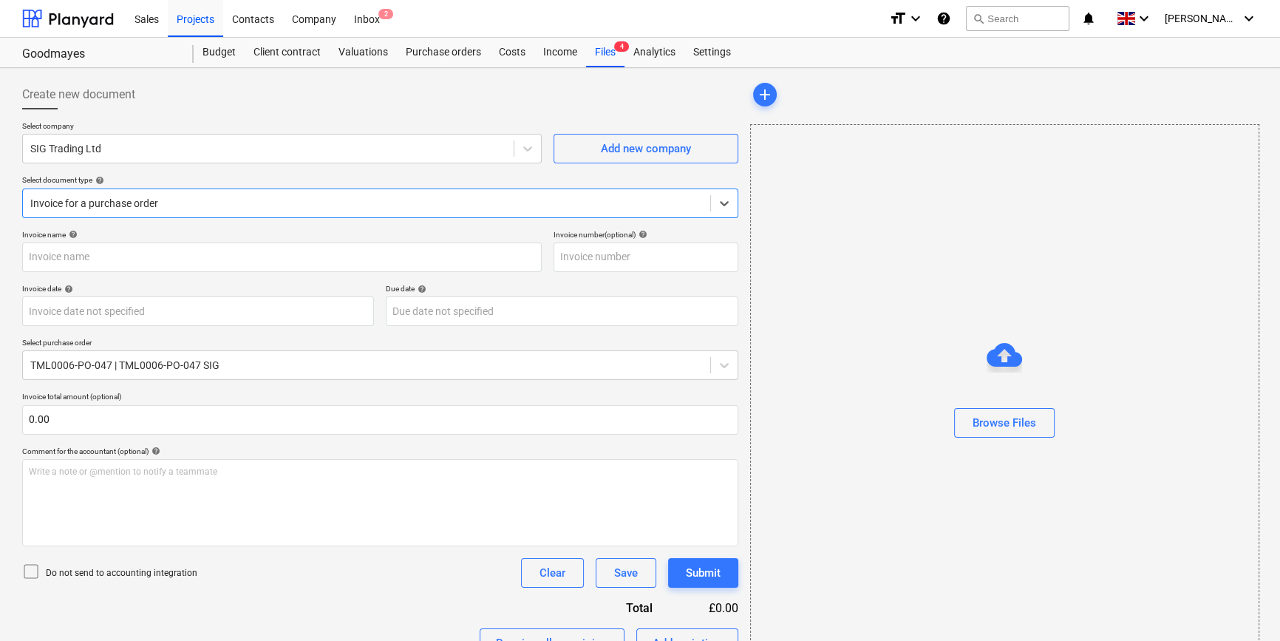
type input "722060077010"
type input "[DATE]"
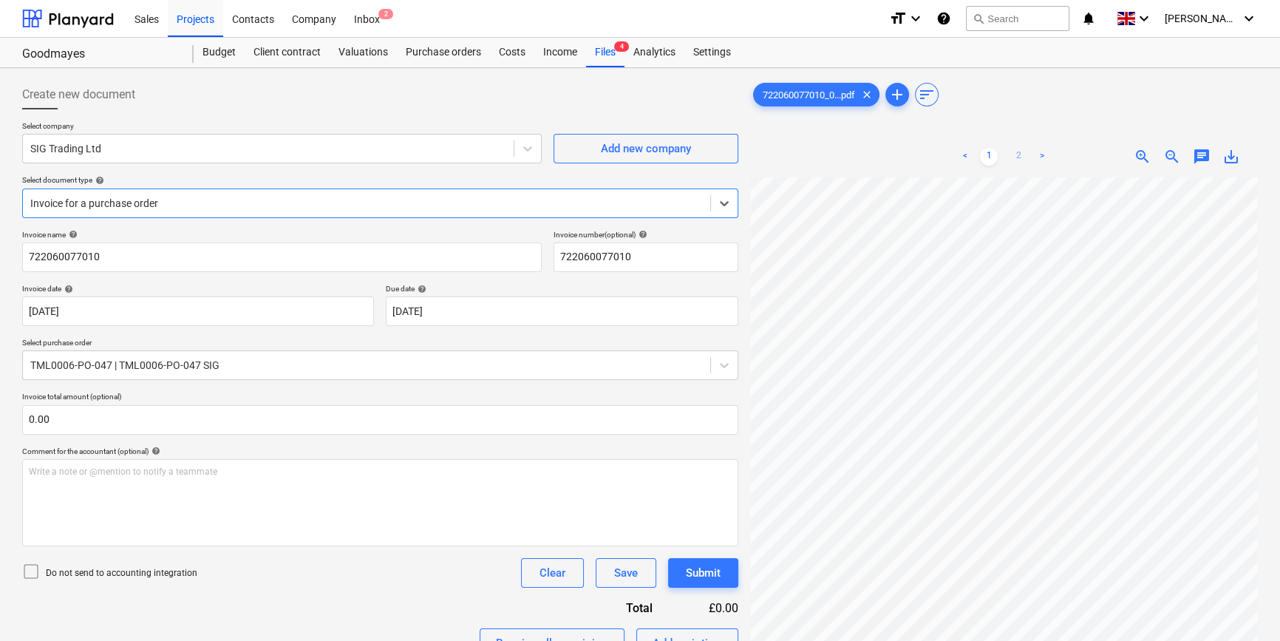
click at [1018, 156] on link "2" at bounding box center [1019, 157] width 18 height 18
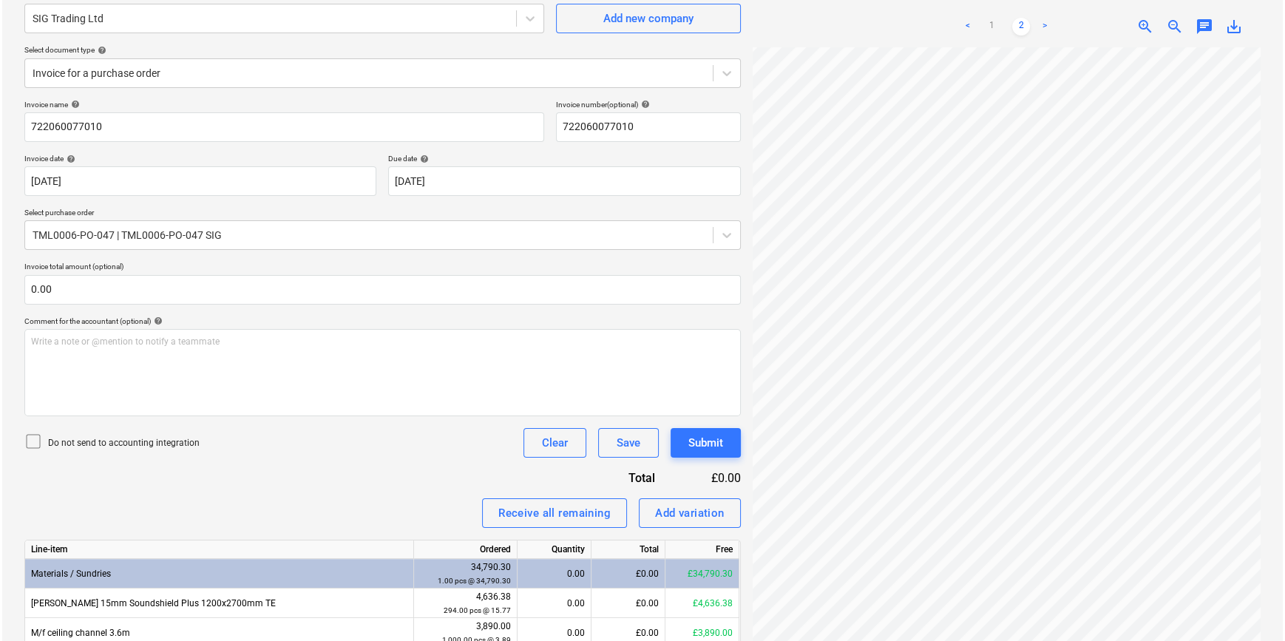
scroll to position [139, 0]
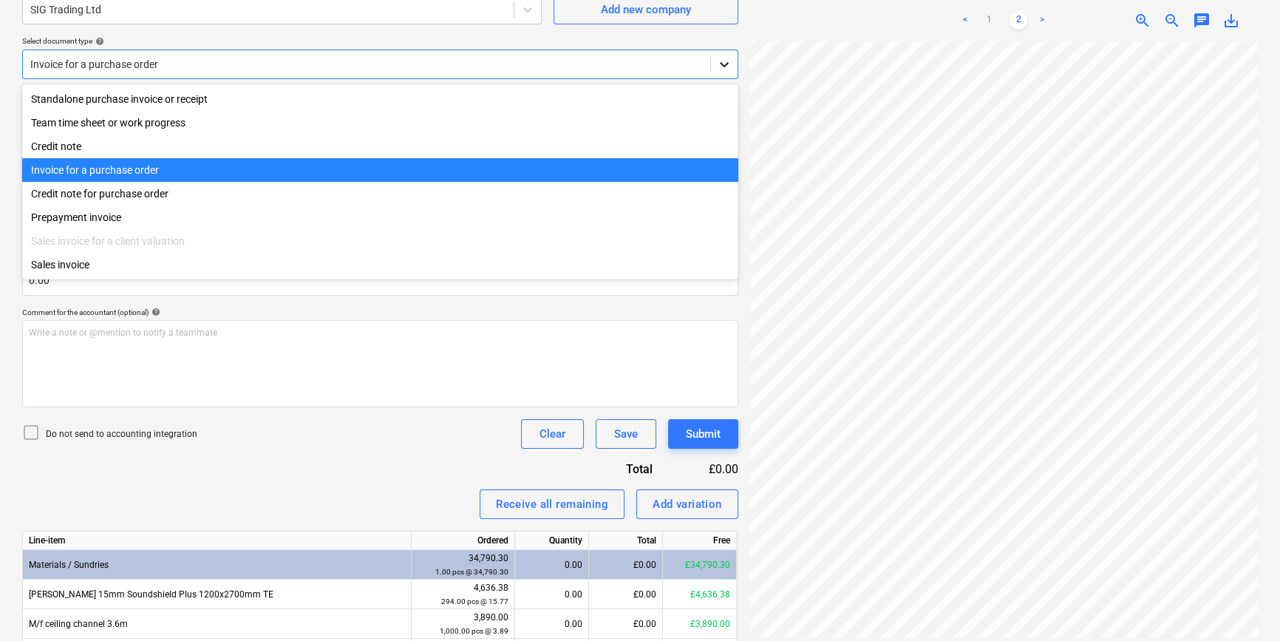
click at [724, 59] on icon at bounding box center [724, 64] width 15 height 15
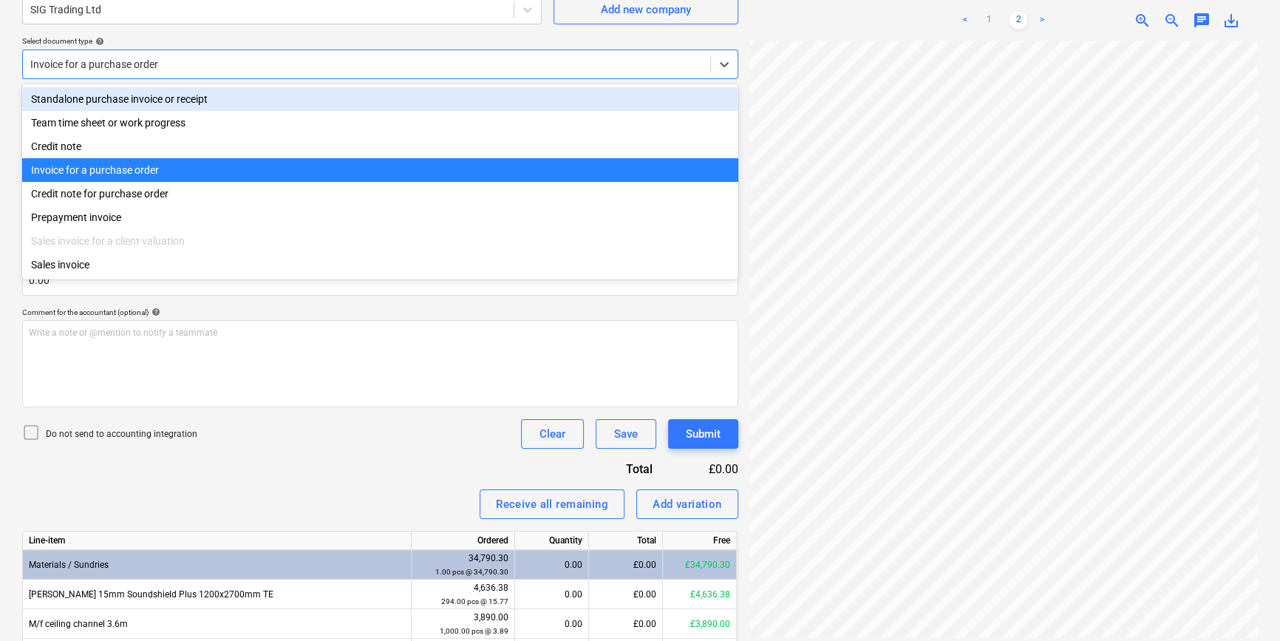
click at [703, 106] on div "Standalone purchase invoice or receipt" at bounding box center [380, 99] width 716 height 24
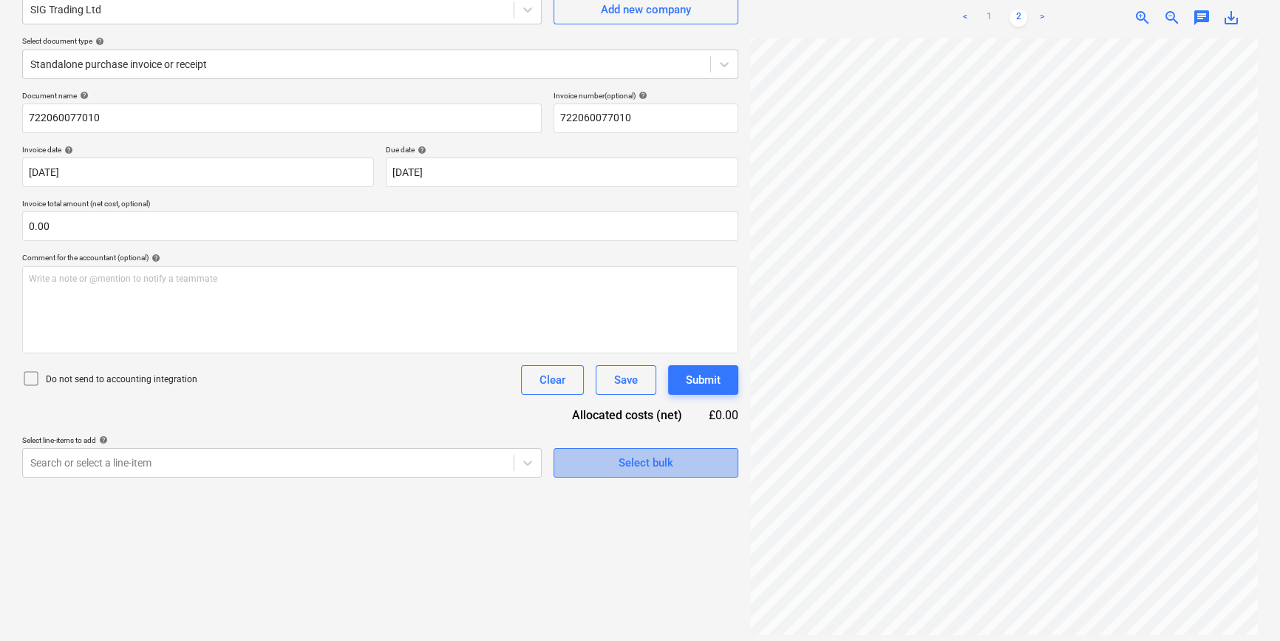
click at [619, 460] on div "Select bulk" at bounding box center [646, 462] width 55 height 19
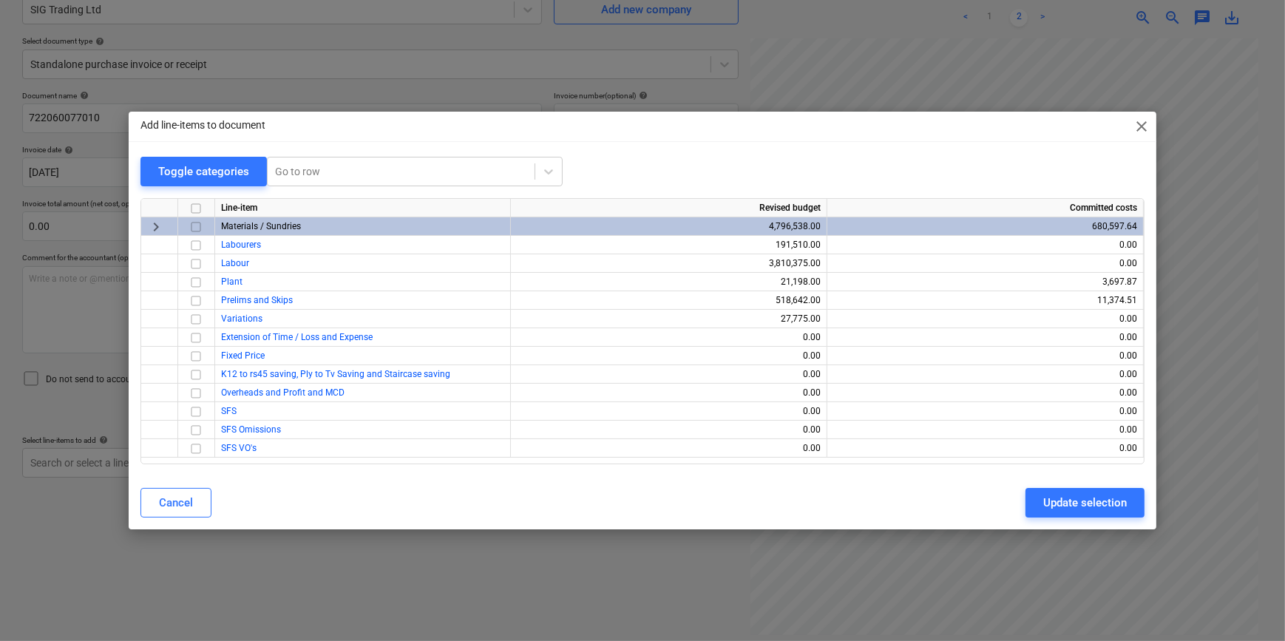
click at [197, 225] on input "checkbox" at bounding box center [196, 227] width 18 height 18
click at [1020, 501] on div "Update selection" at bounding box center [1085, 502] width 84 height 19
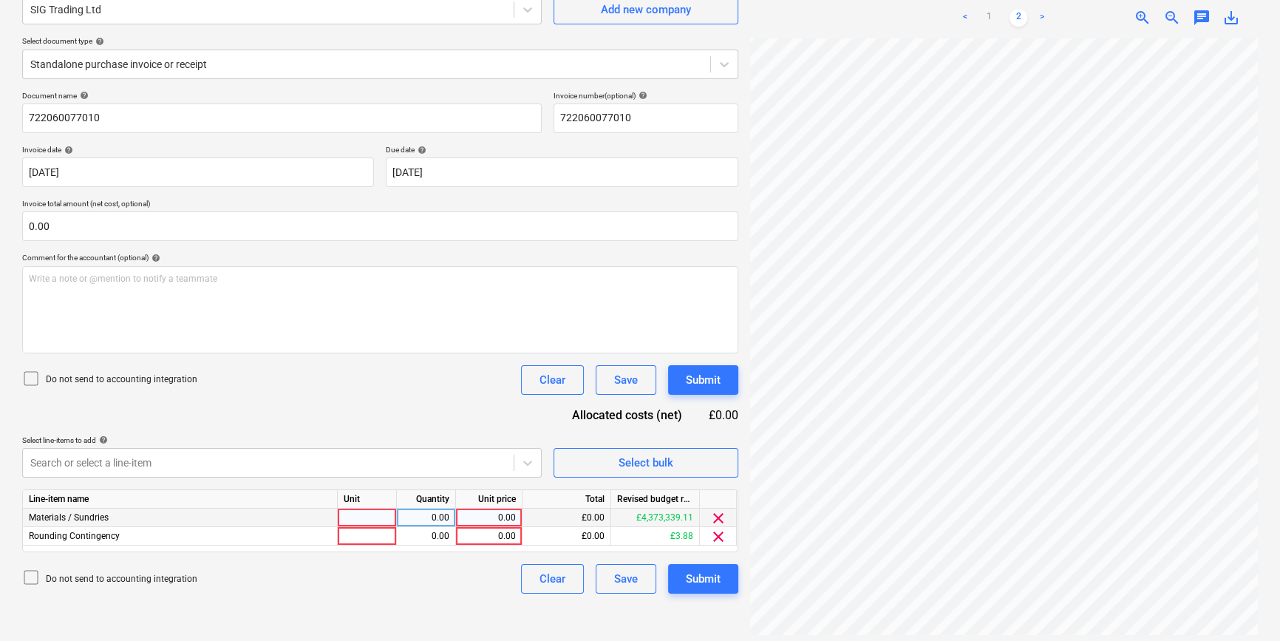
click at [350, 517] on div at bounding box center [367, 518] width 59 height 18
type input "pcs"
type input "16686.62"
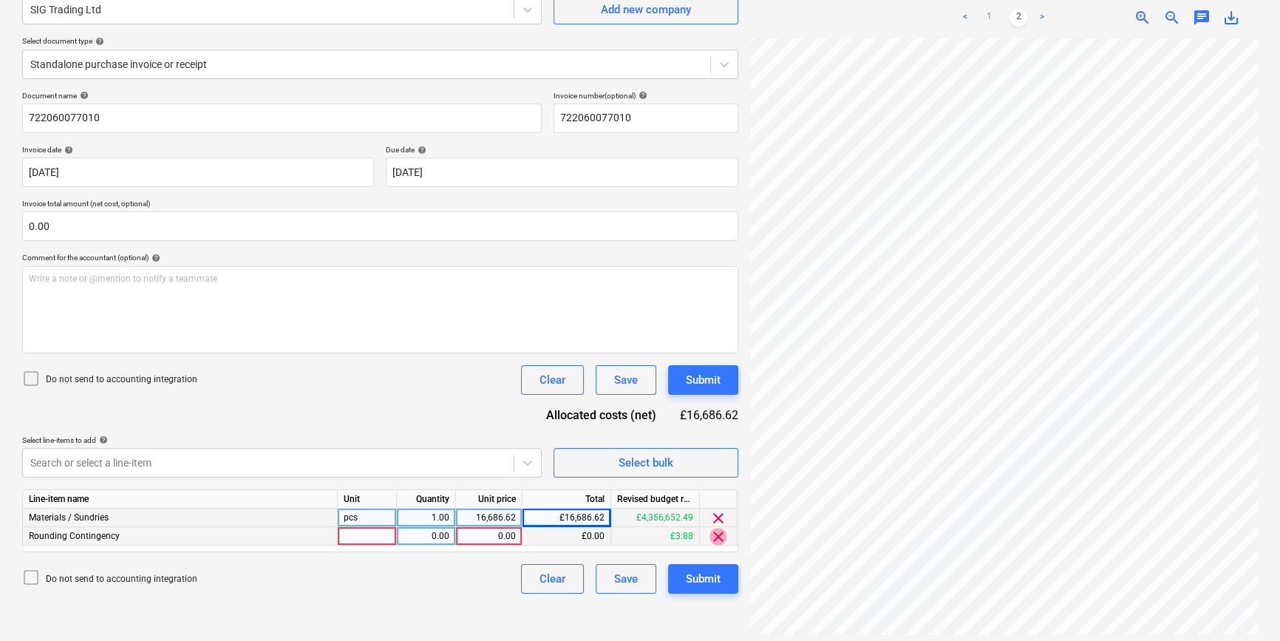
click at [715, 540] on span "clear" at bounding box center [719, 537] width 18 height 18
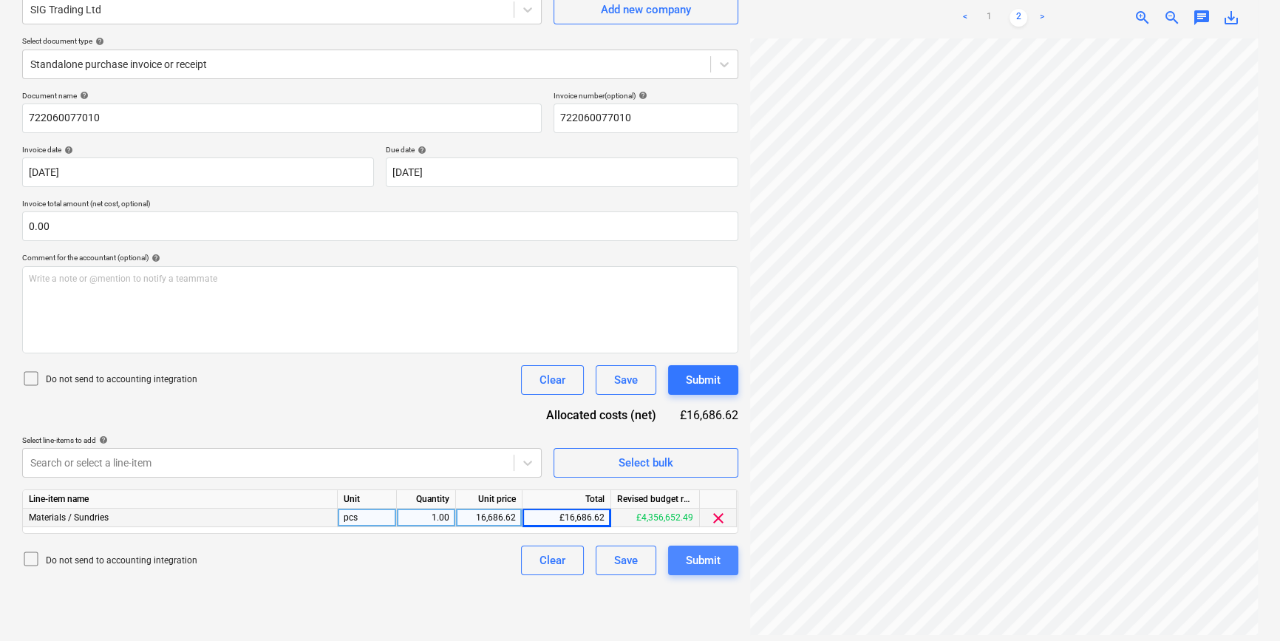
click at [713, 554] on div "Submit" at bounding box center [703, 560] width 35 height 19
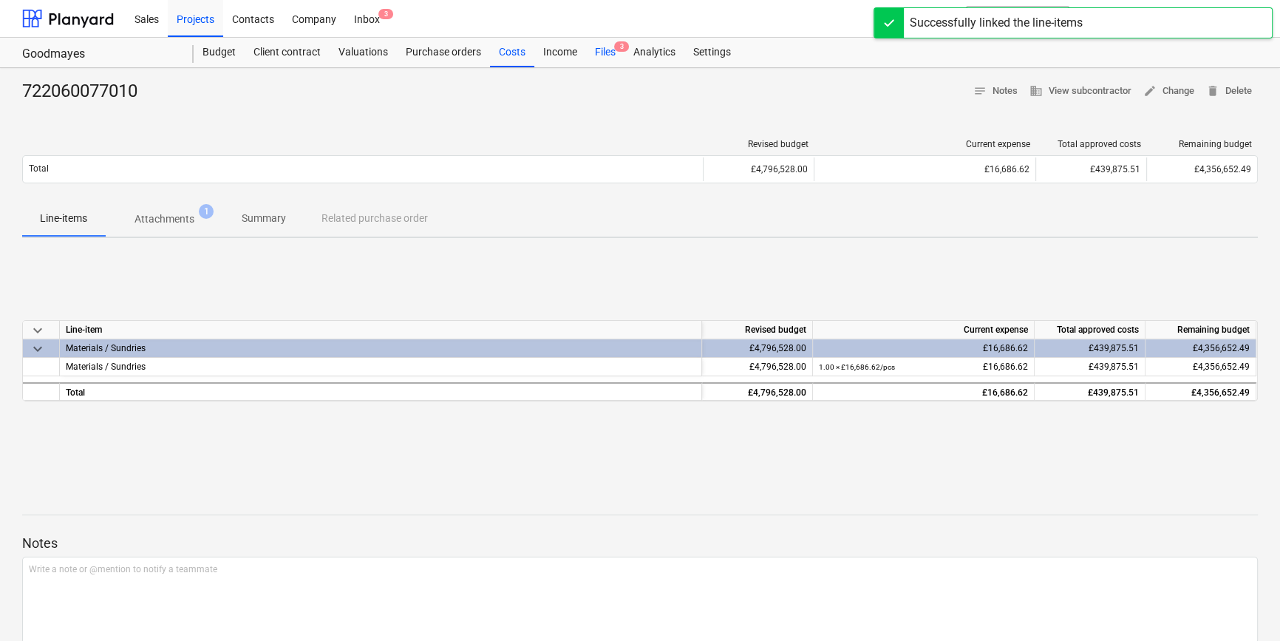
click at [595, 53] on div "Files 3" at bounding box center [605, 53] width 38 height 30
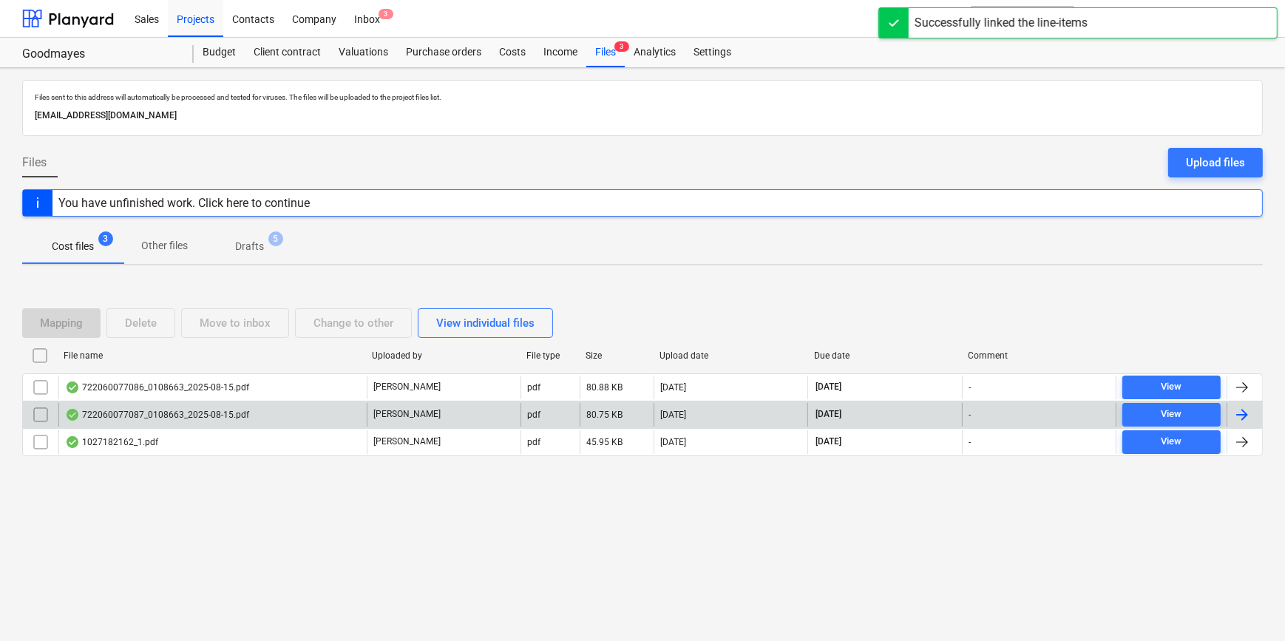
click at [1020, 417] on div at bounding box center [1242, 415] width 18 height 18
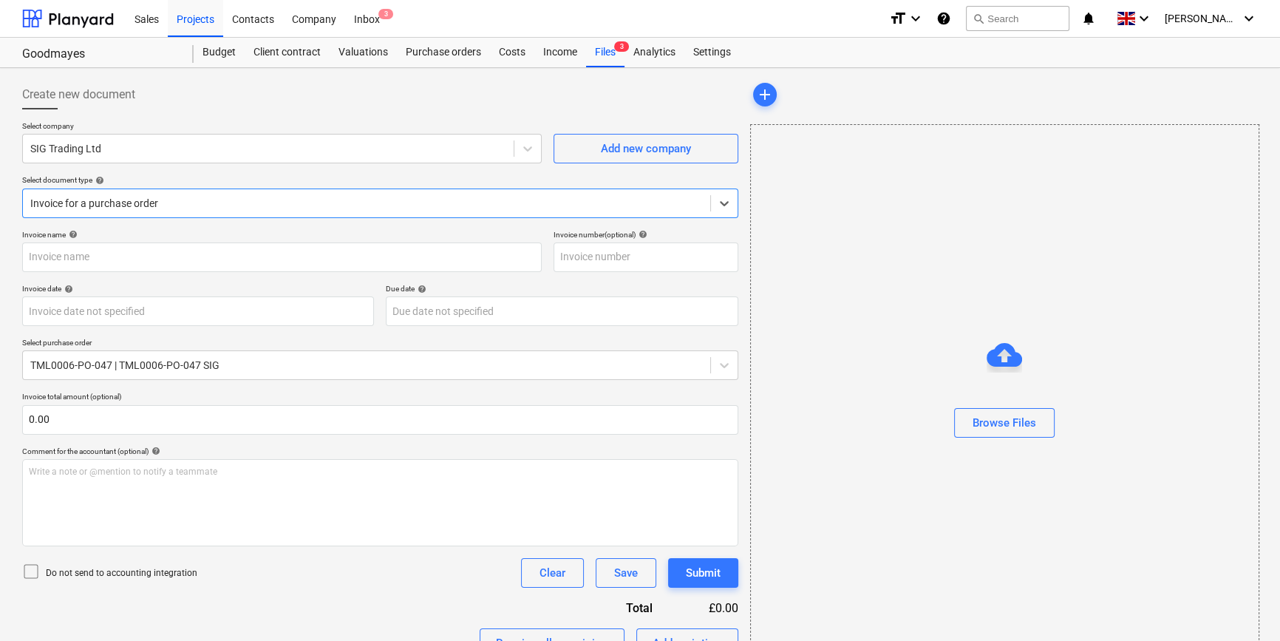
type input "722060077087"
type input "[DATE]"
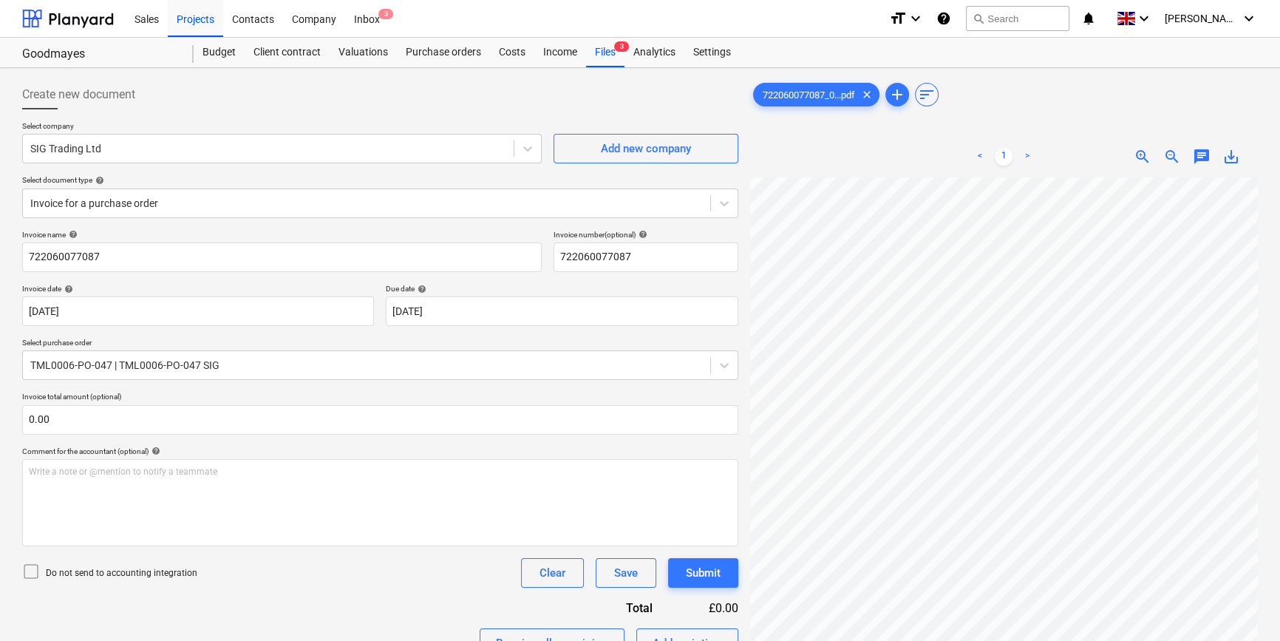
scroll to position [301, 67]
click at [986, 144] on div "< 1 > zoom_in zoom_out chat 0 save_alt" at bounding box center [1004, 456] width 508 height 641
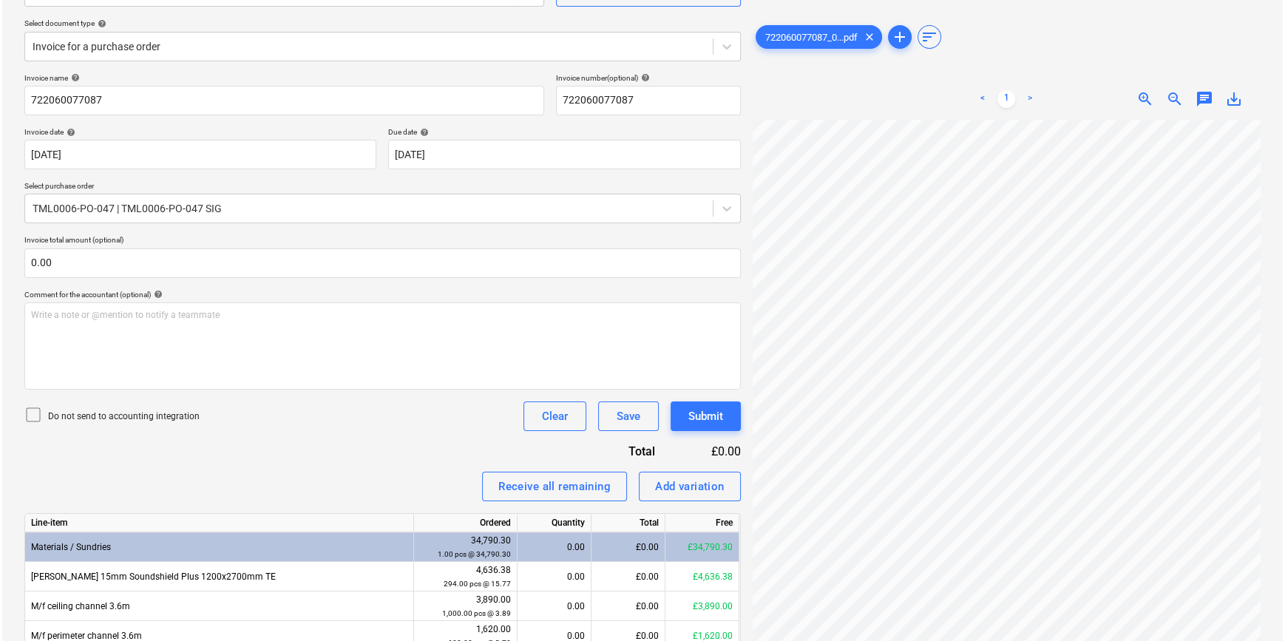
scroll to position [145, 0]
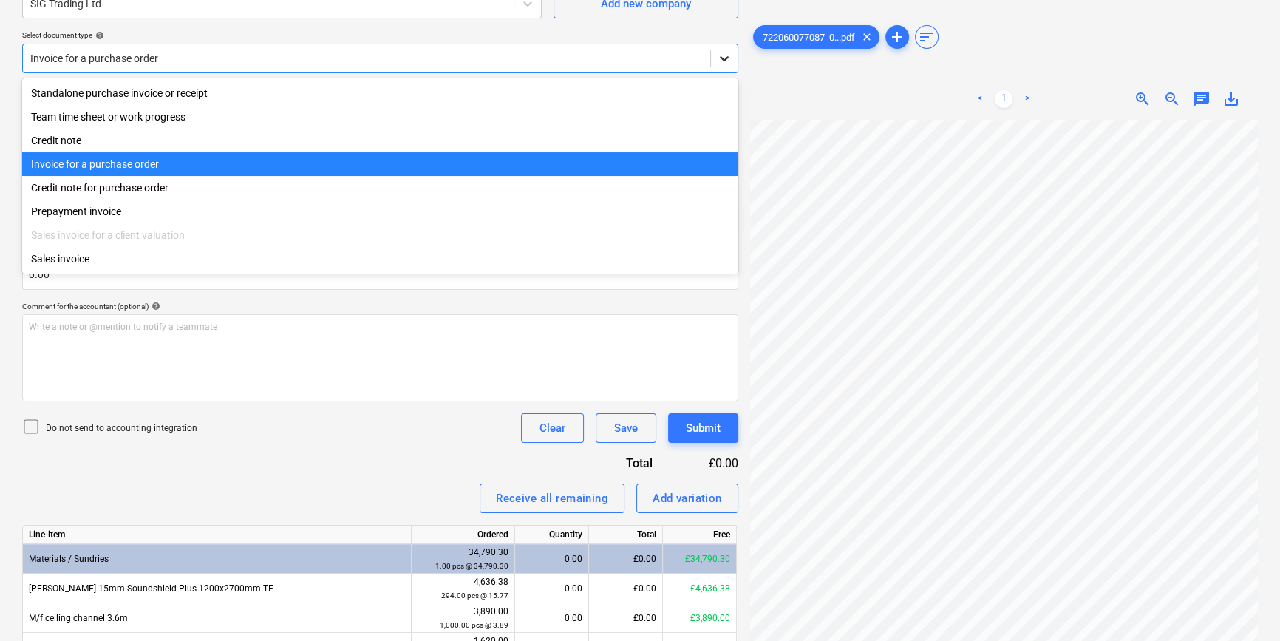
click at [721, 55] on icon at bounding box center [724, 58] width 15 height 15
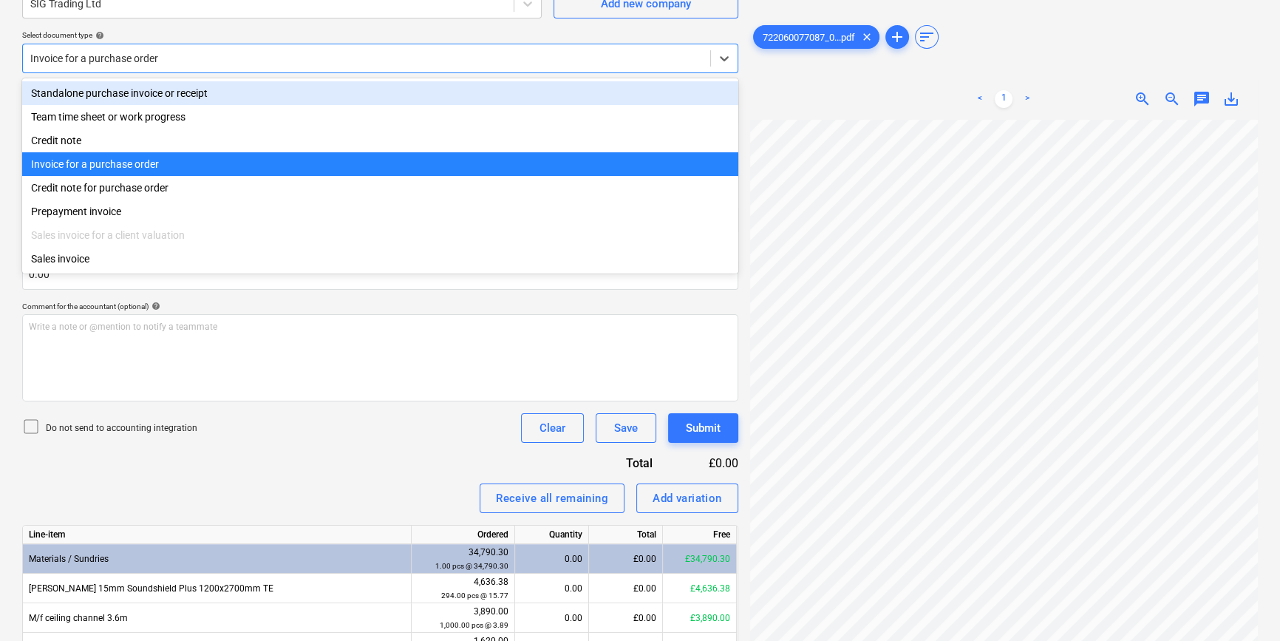
click at [716, 90] on div "Standalone purchase invoice or receipt" at bounding box center [380, 93] width 716 height 24
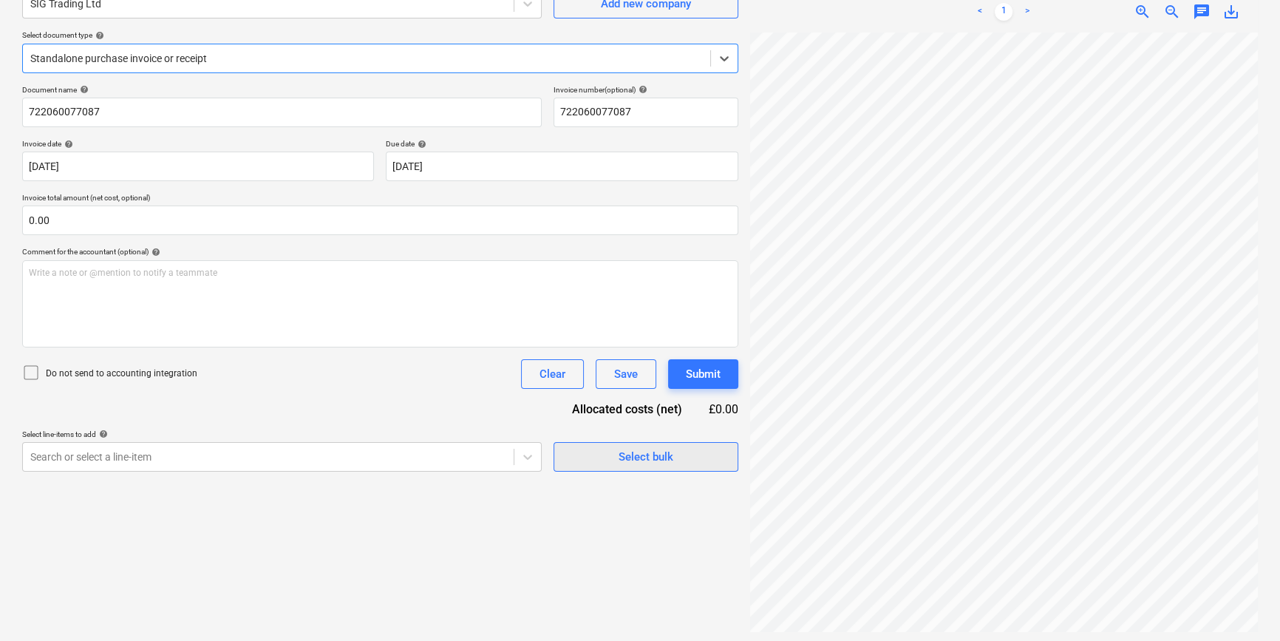
click at [585, 463] on span "Select bulk" at bounding box center [646, 456] width 148 height 19
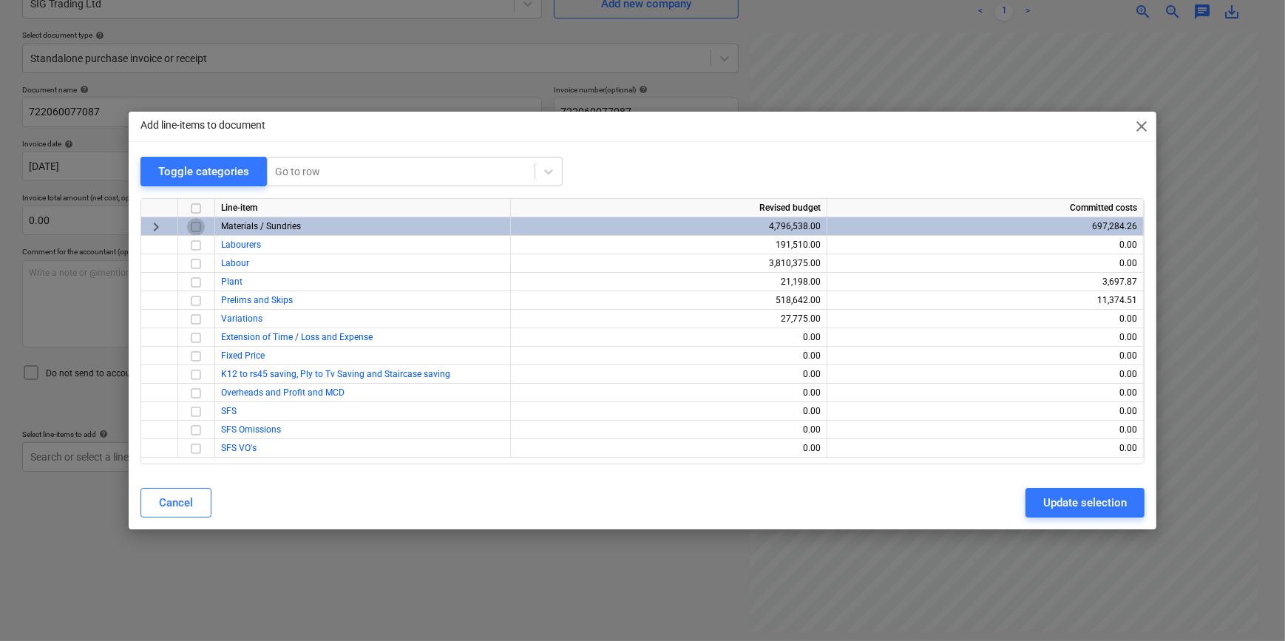
click at [197, 227] on input "checkbox" at bounding box center [196, 227] width 18 height 18
click at [1020, 505] on div "Update selection" at bounding box center [1085, 502] width 84 height 19
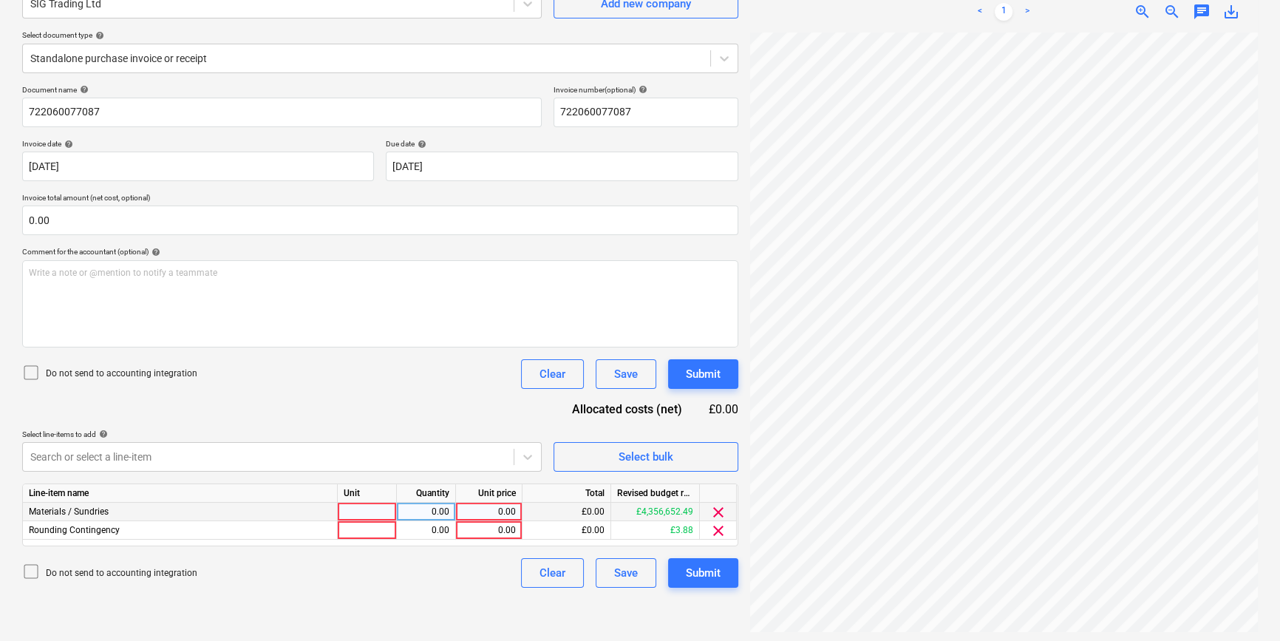
click at [370, 511] on div at bounding box center [367, 512] width 59 height 18
type input "pcs"
type input "1525.03"
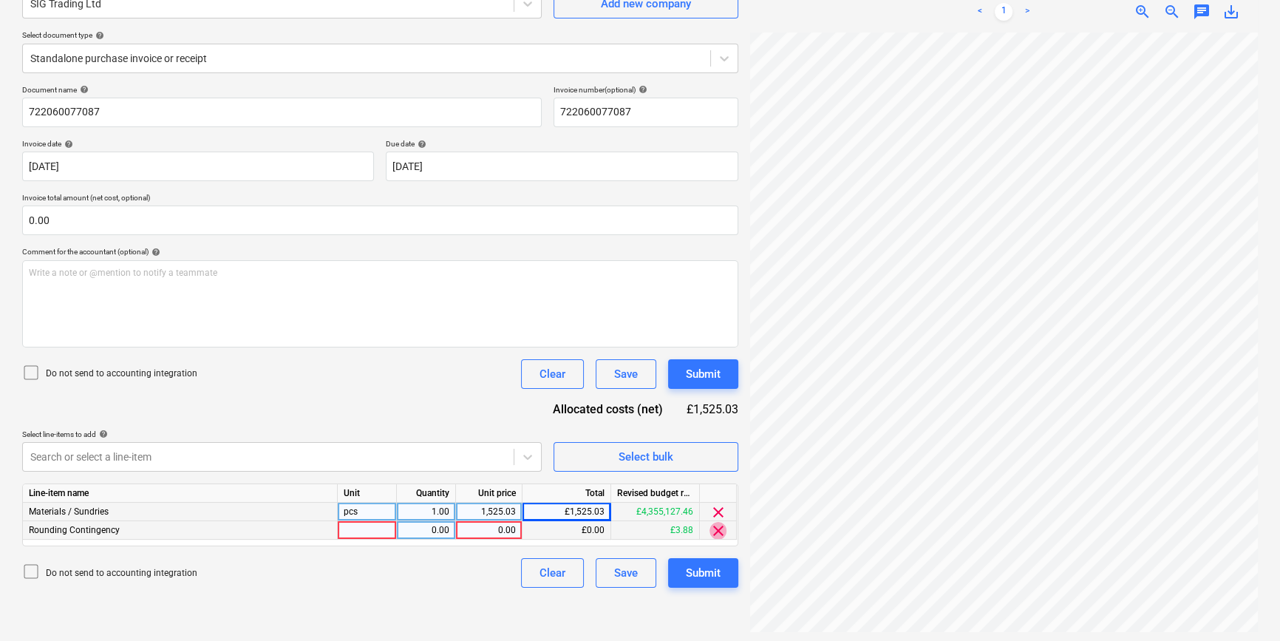
click at [715, 530] on span "clear" at bounding box center [719, 531] width 18 height 18
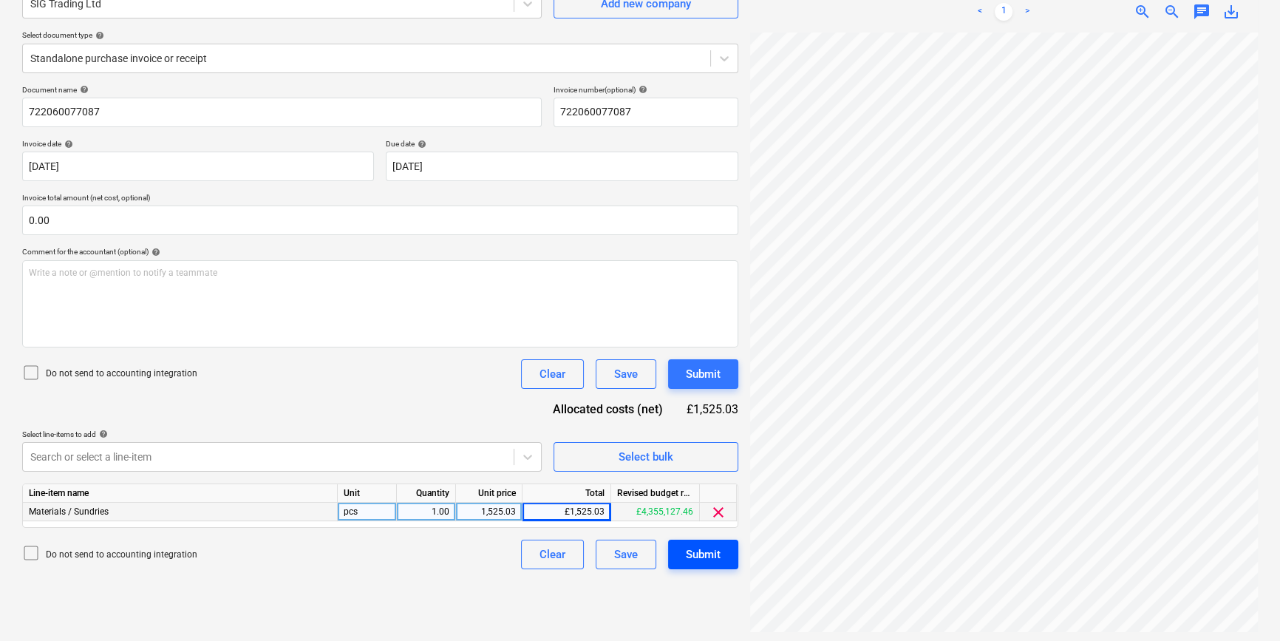
click at [714, 549] on div "Submit" at bounding box center [703, 554] width 35 height 19
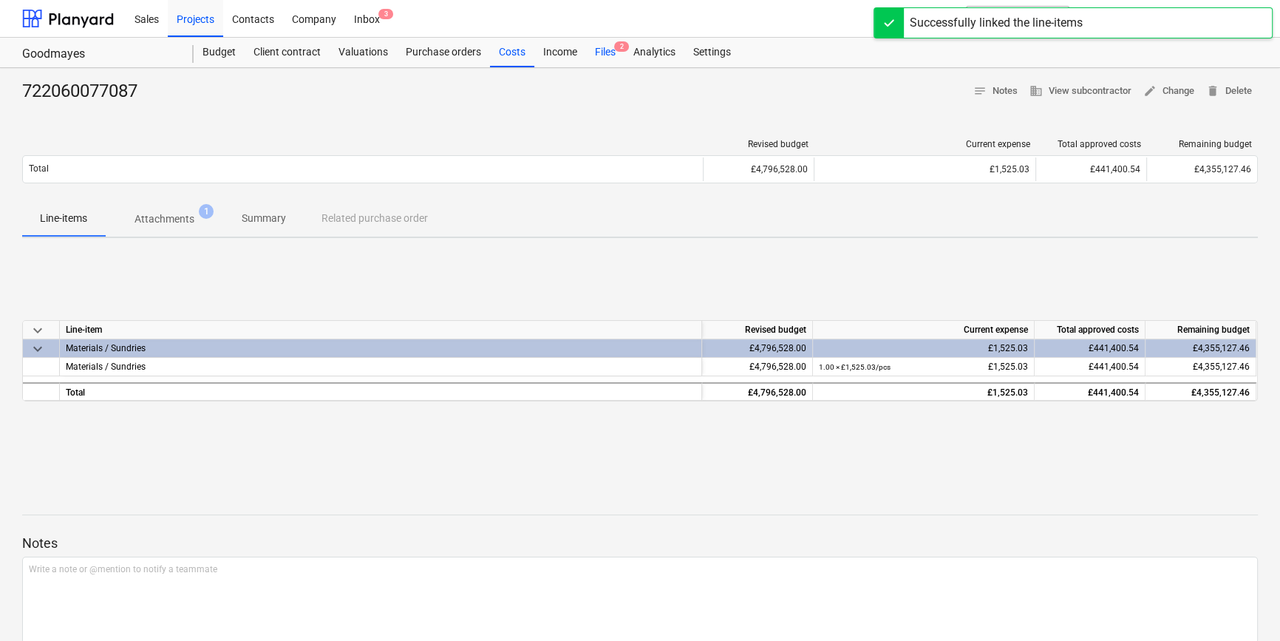
click at [603, 51] on div "Files 2" at bounding box center [605, 53] width 38 height 30
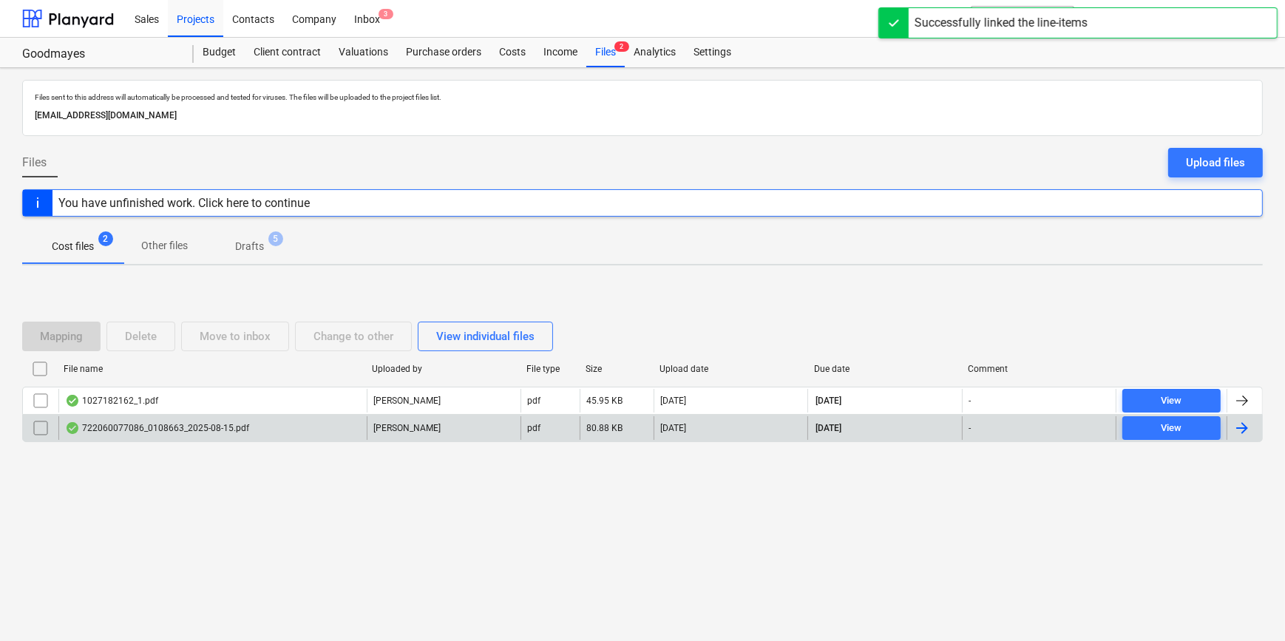
click at [1020, 431] on div at bounding box center [1242, 428] width 18 height 18
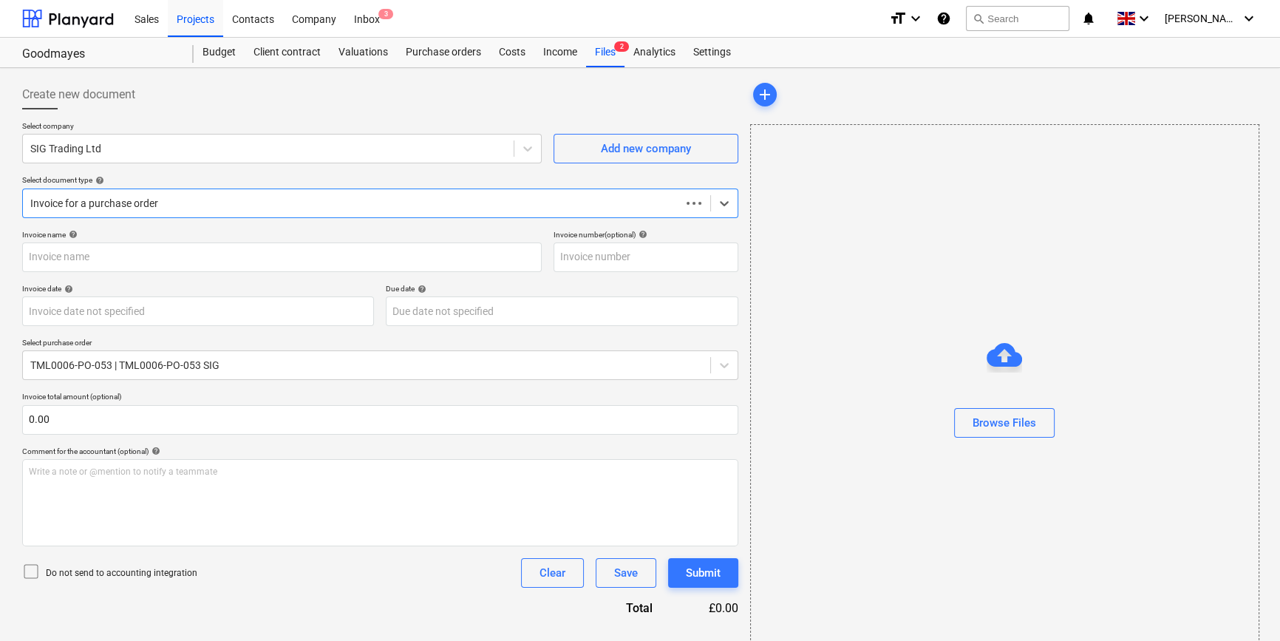
type input "722060077086"
type input "[DATE]"
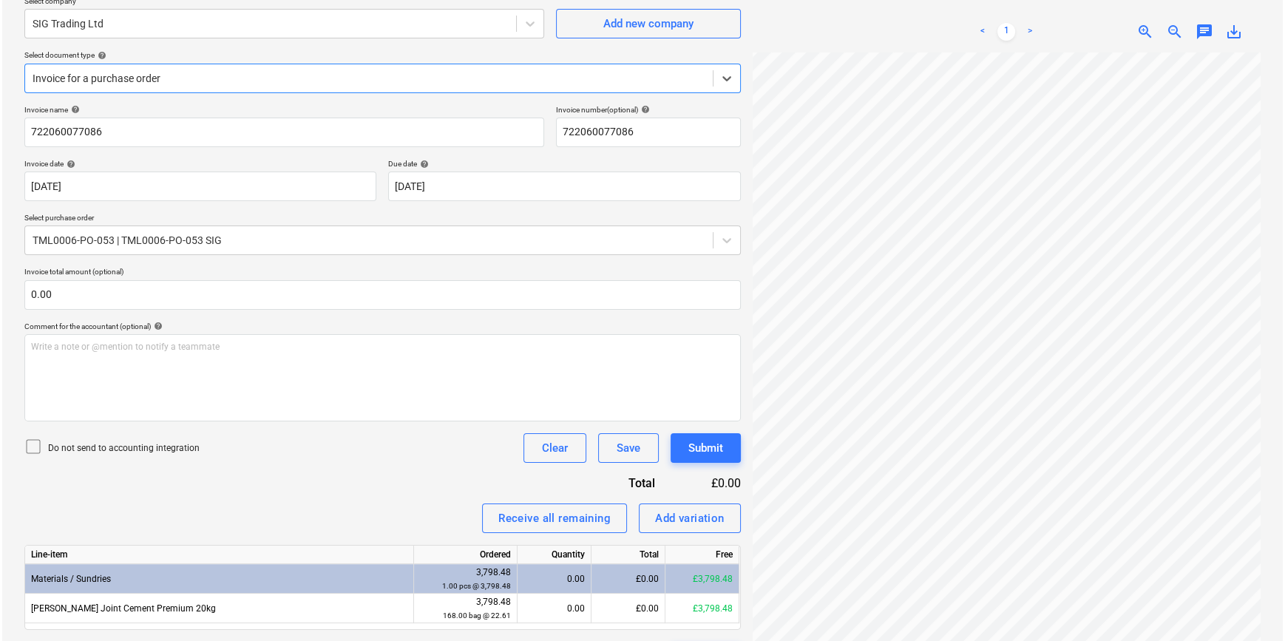
scroll to position [129, 0]
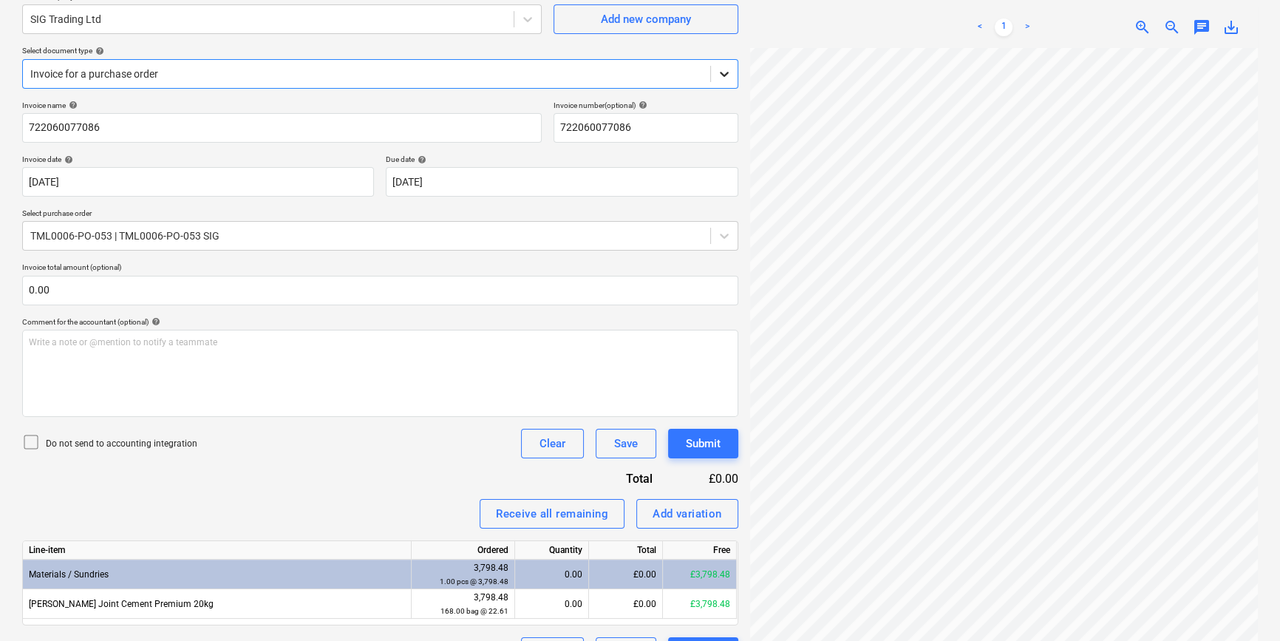
click at [723, 74] on icon at bounding box center [724, 74] width 9 height 5
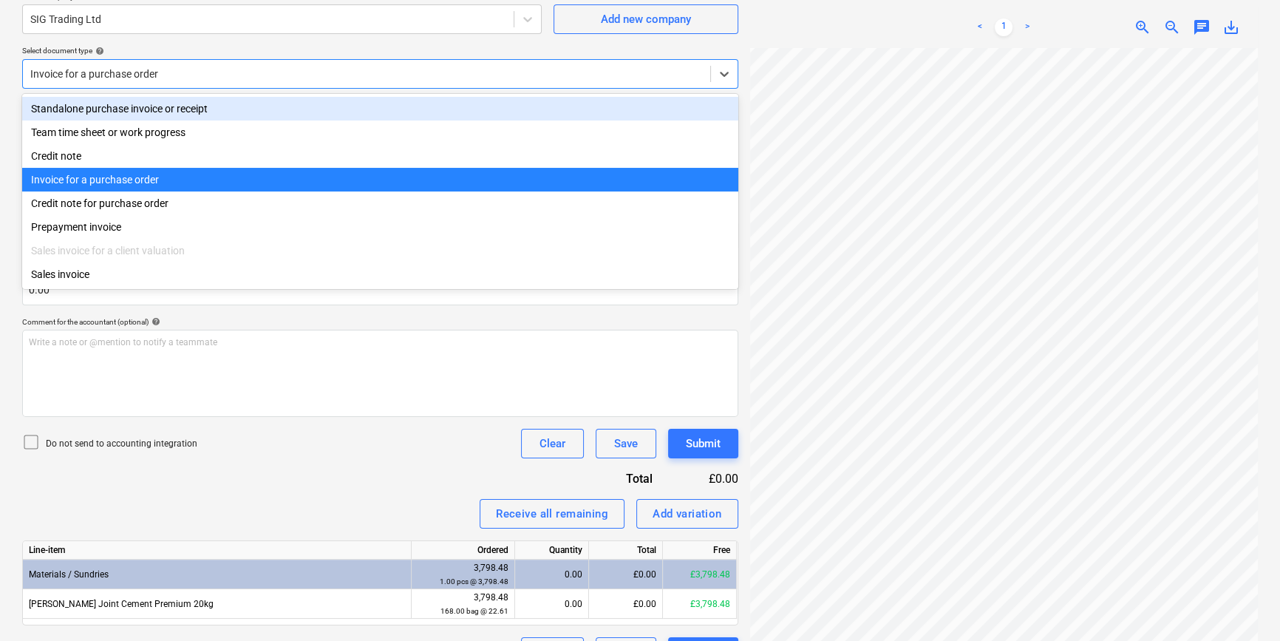
click at [713, 103] on div "Standalone purchase invoice or receipt" at bounding box center [380, 109] width 716 height 24
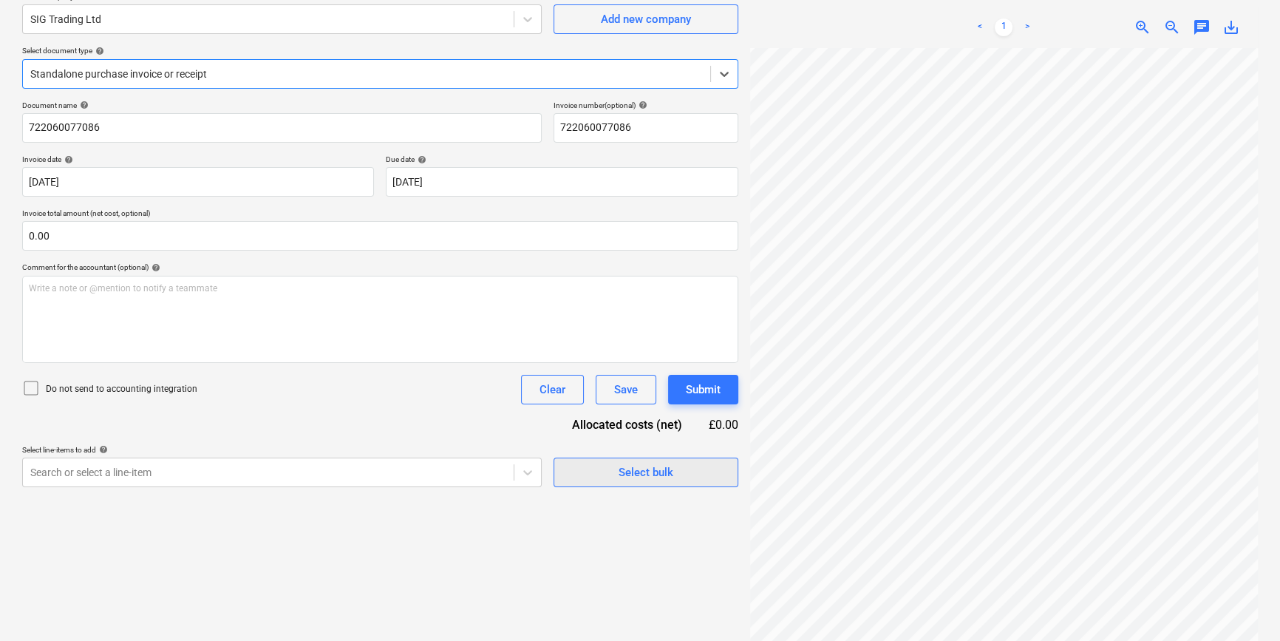
click at [613, 470] on span "Select bulk" at bounding box center [646, 472] width 148 height 19
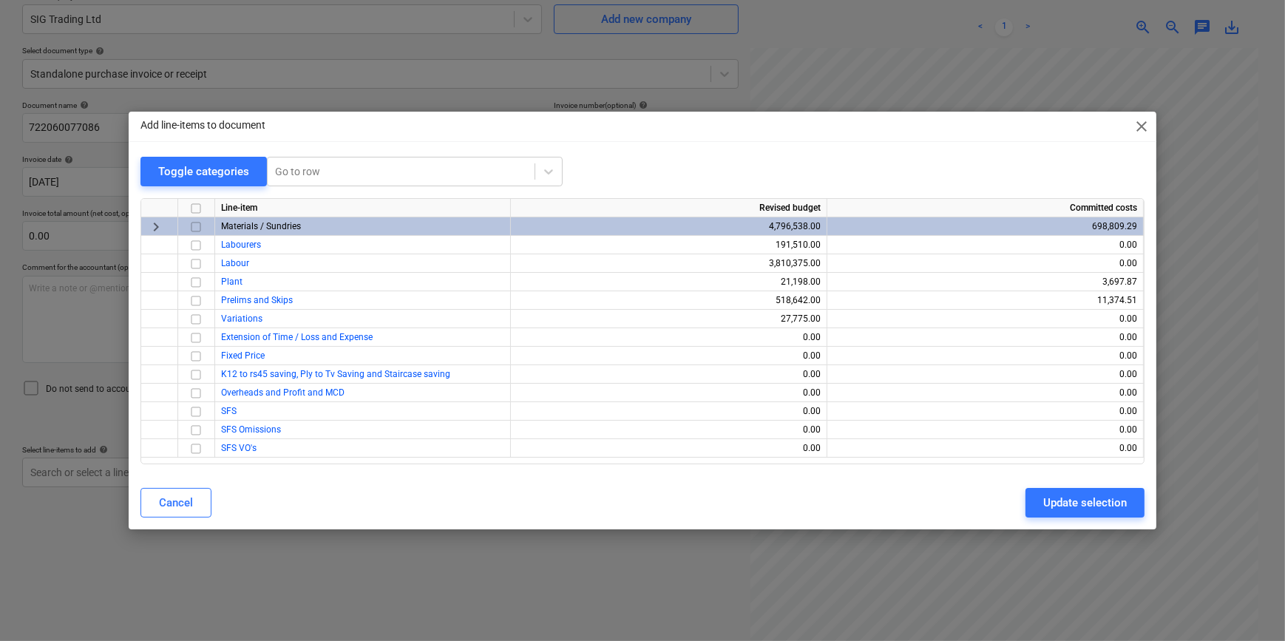
click at [194, 225] on input "checkbox" at bounding box center [196, 227] width 18 height 18
click at [1020, 509] on div "Update selection" at bounding box center [1085, 502] width 84 height 19
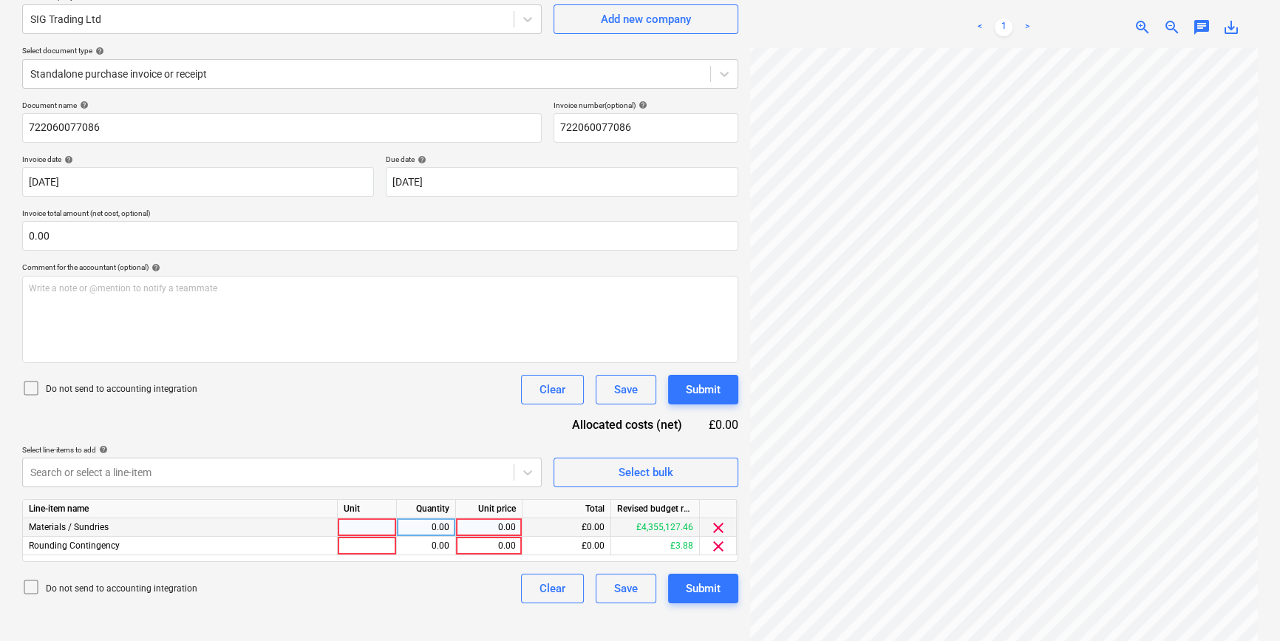
click at [358, 524] on div at bounding box center [367, 527] width 59 height 18
type input "pcs"
type input "3741.73"
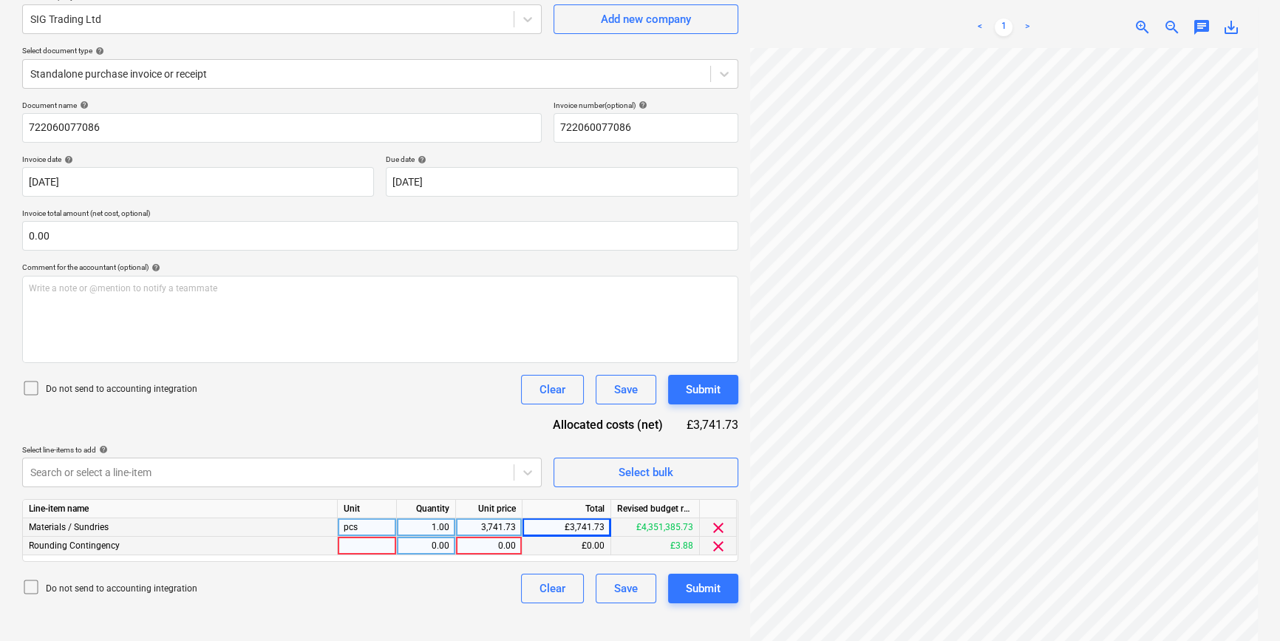
click at [718, 548] on span "clear" at bounding box center [719, 546] width 18 height 18
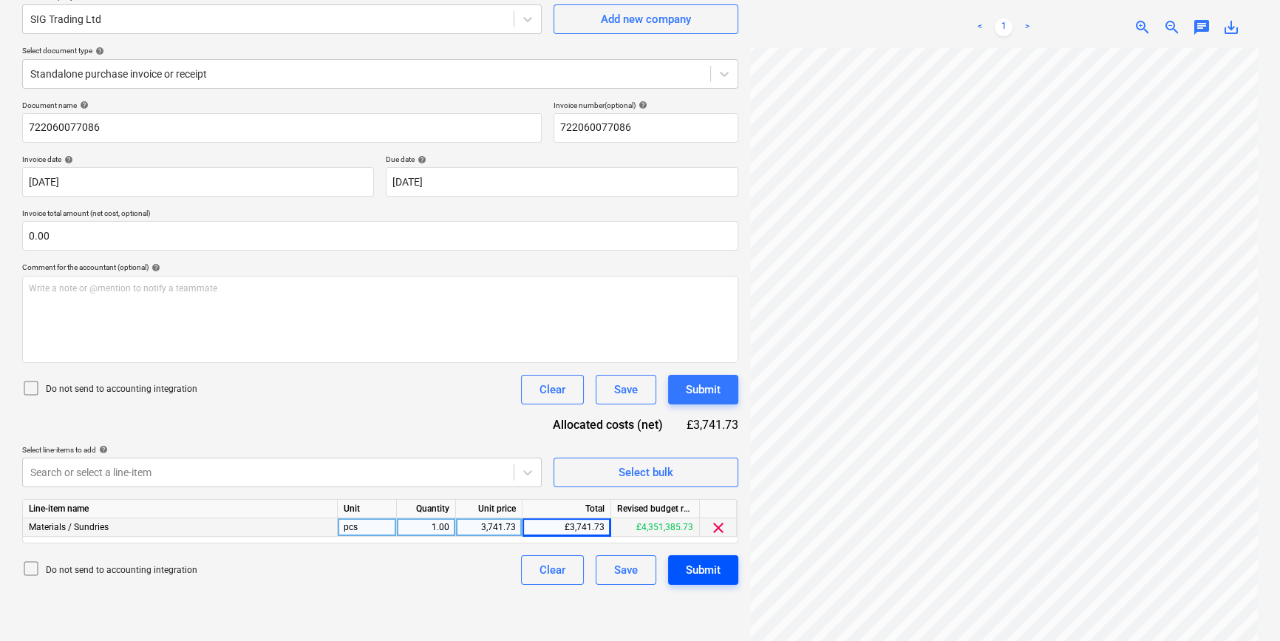
click at [715, 568] on div "Submit" at bounding box center [703, 569] width 35 height 19
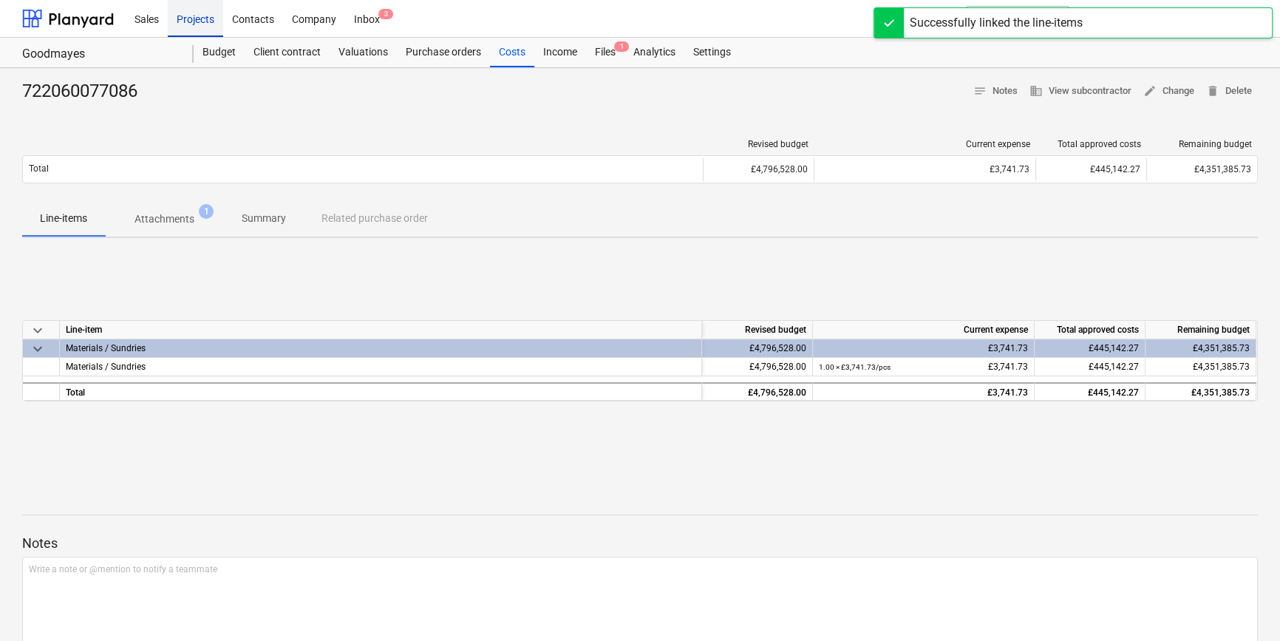
click at [190, 16] on div "Projects" at bounding box center [195, 18] width 55 height 38
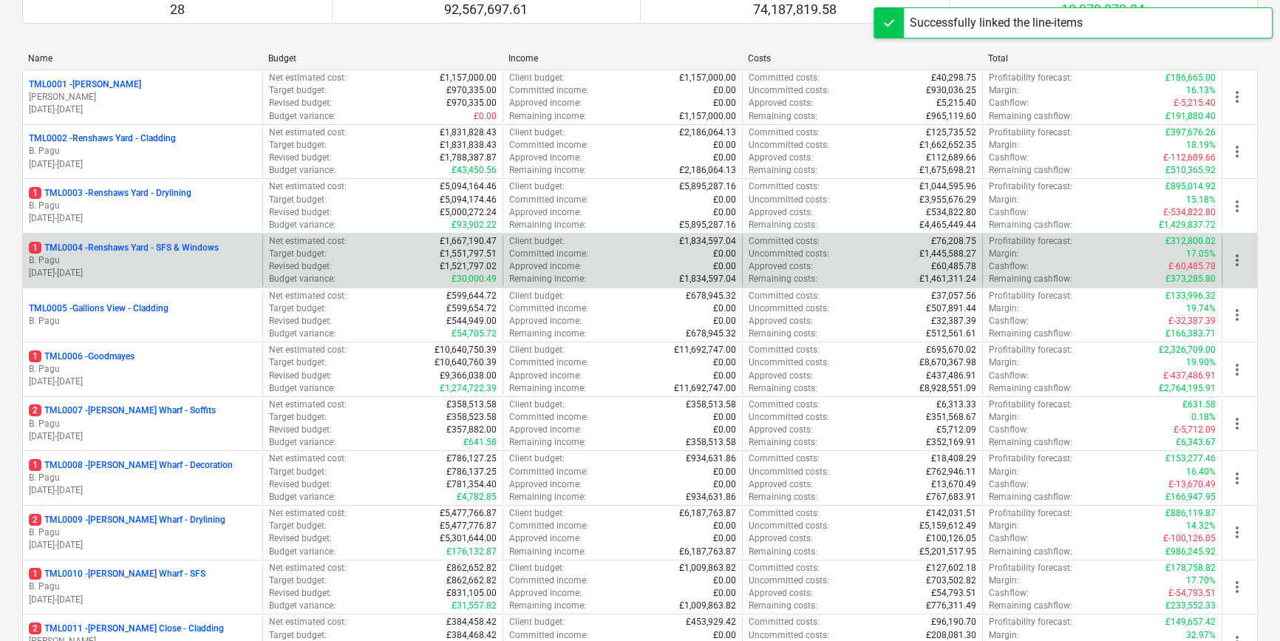
scroll to position [201, 0]
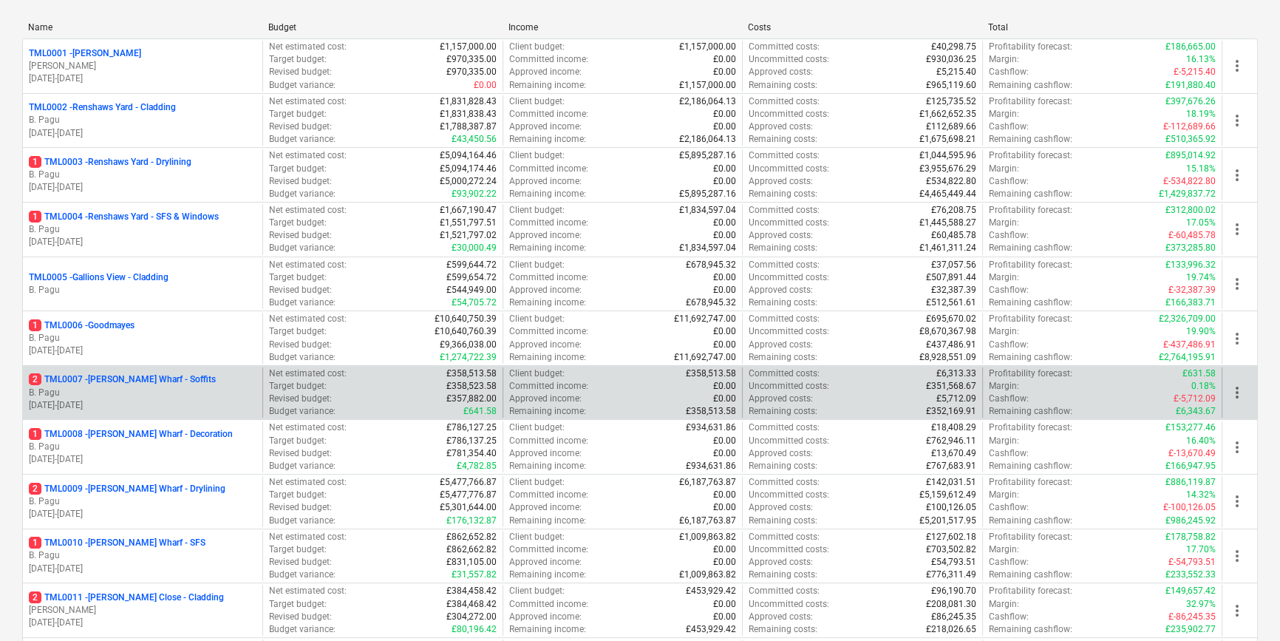
click at [146, 392] on p "B. Pagu" at bounding box center [143, 393] width 228 height 13
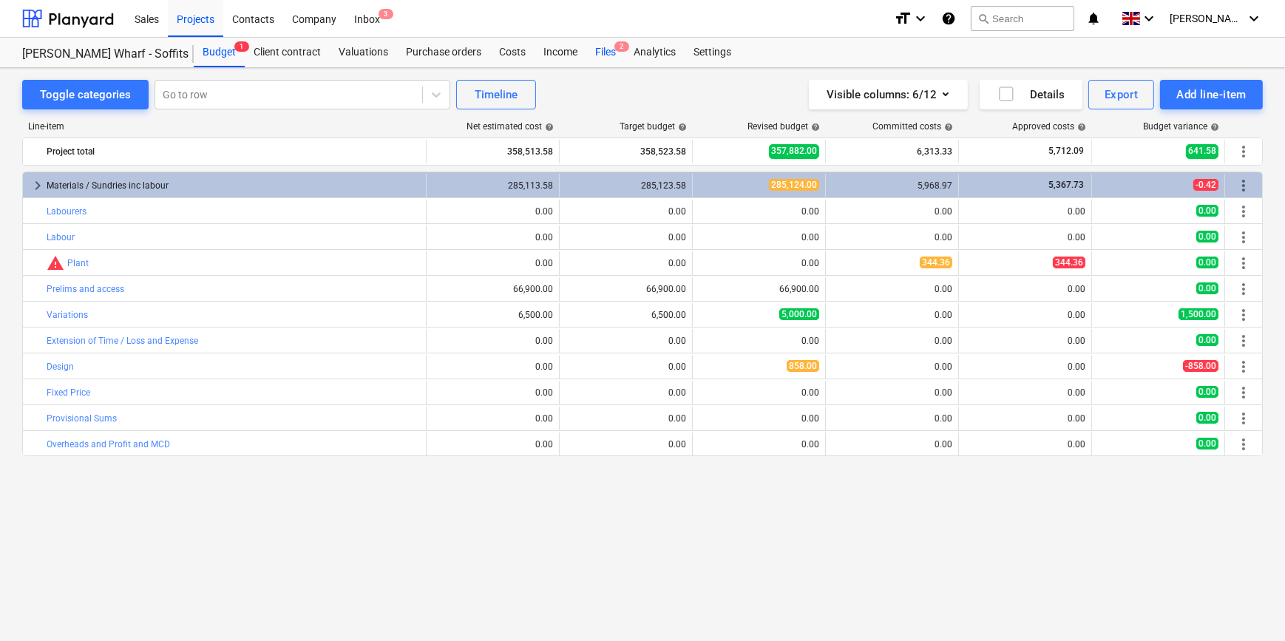
click at [605, 51] on div "Files 2" at bounding box center [605, 53] width 38 height 30
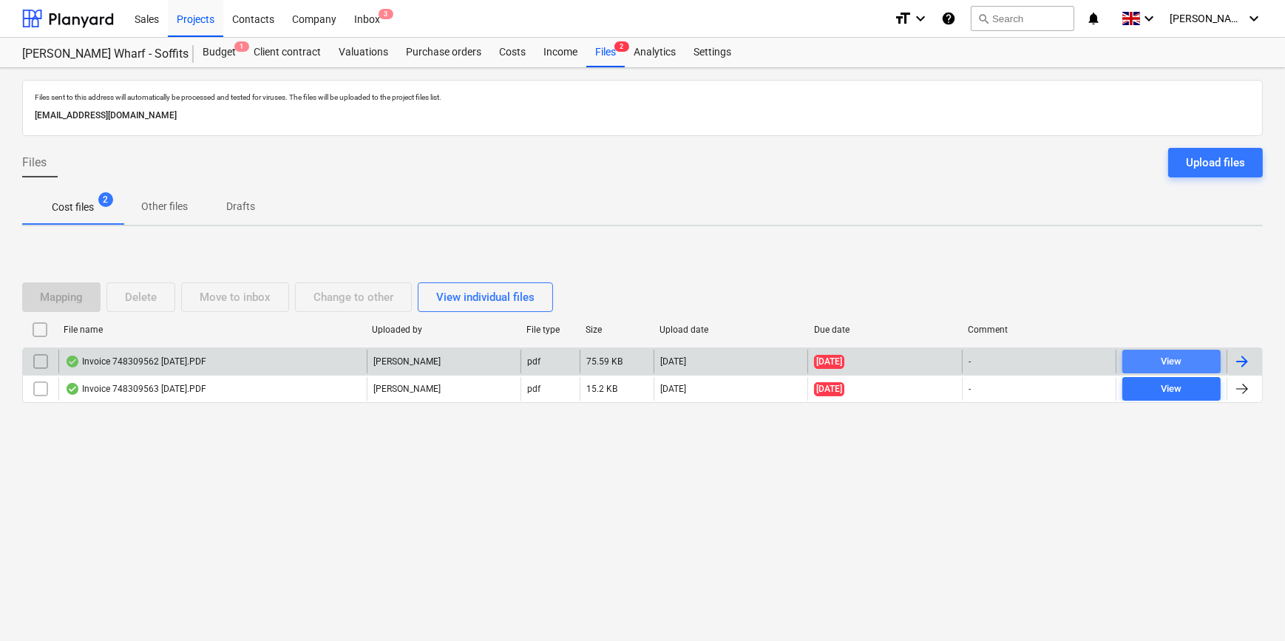
click at [1020, 364] on div "View" at bounding box center [1170, 361] width 21 height 17
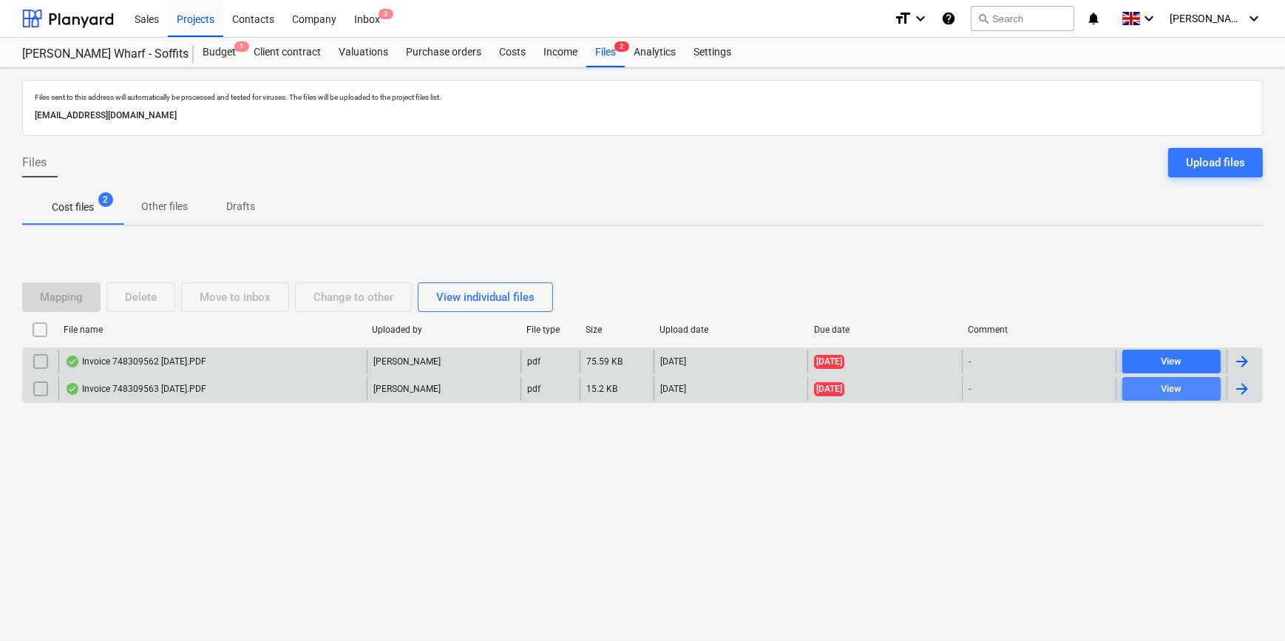
click at [1020, 384] on div "View" at bounding box center [1170, 389] width 21 height 17
click at [1020, 359] on span "View" at bounding box center [1171, 361] width 86 height 17
click at [197, 19] on div "Projects" at bounding box center [195, 18] width 55 height 38
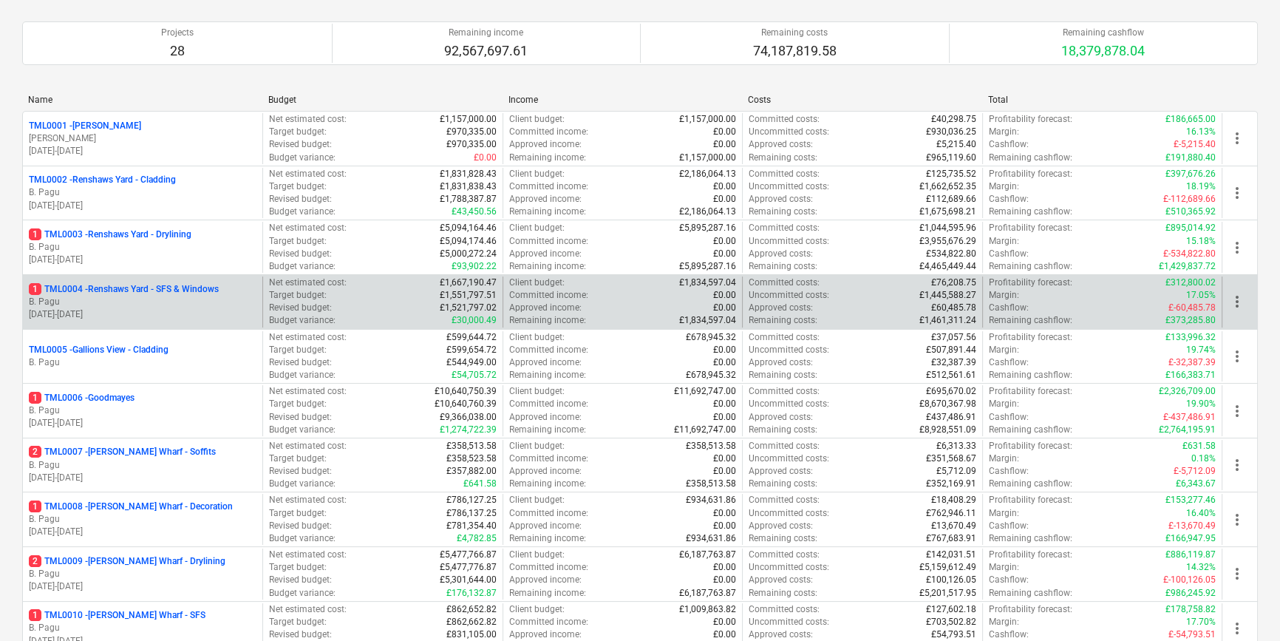
scroll to position [134, 0]
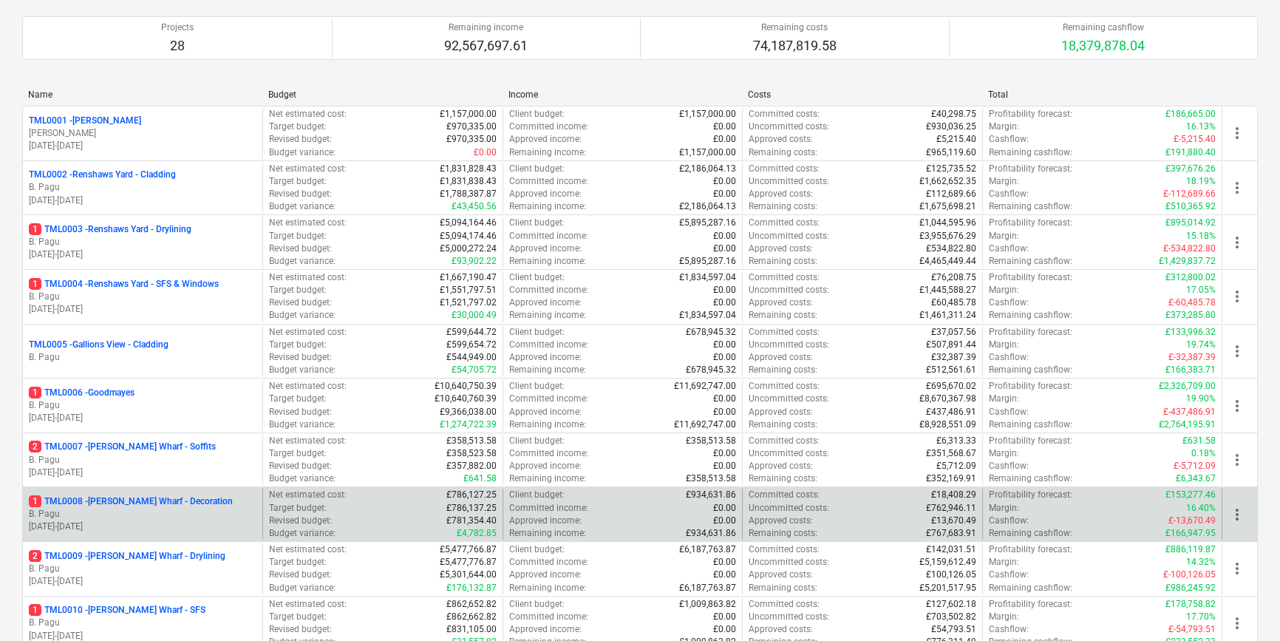
click at [137, 517] on p "B. Pagu" at bounding box center [143, 514] width 228 height 13
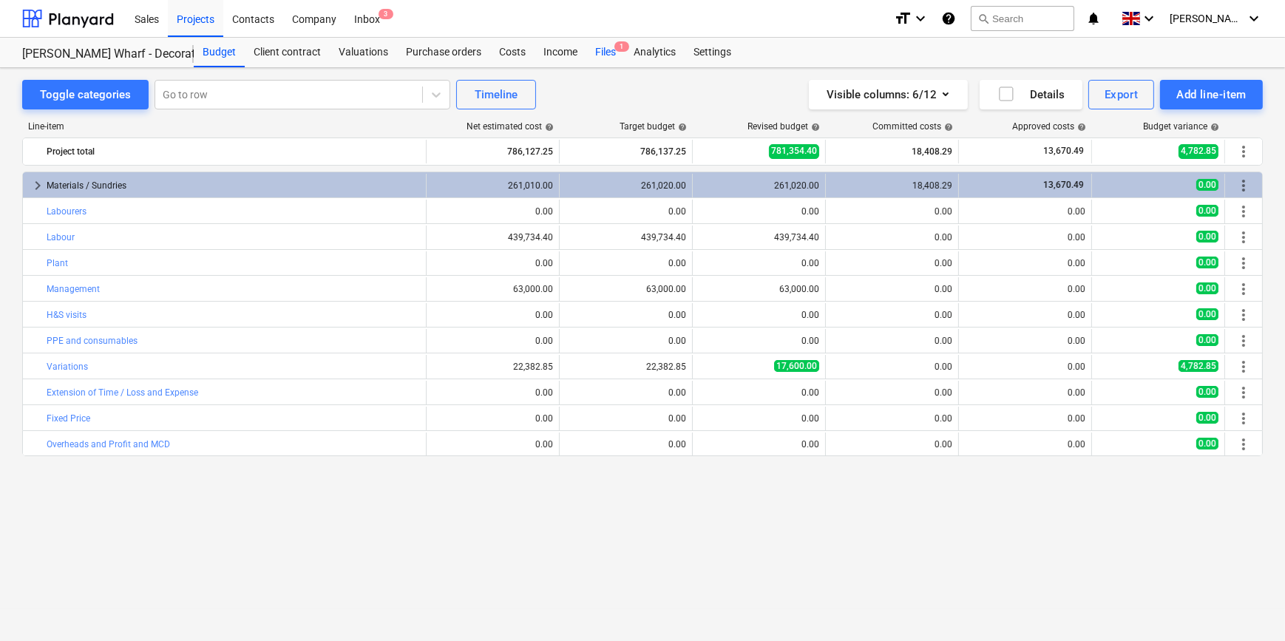
click at [602, 51] on div "Files 1" at bounding box center [605, 53] width 38 height 30
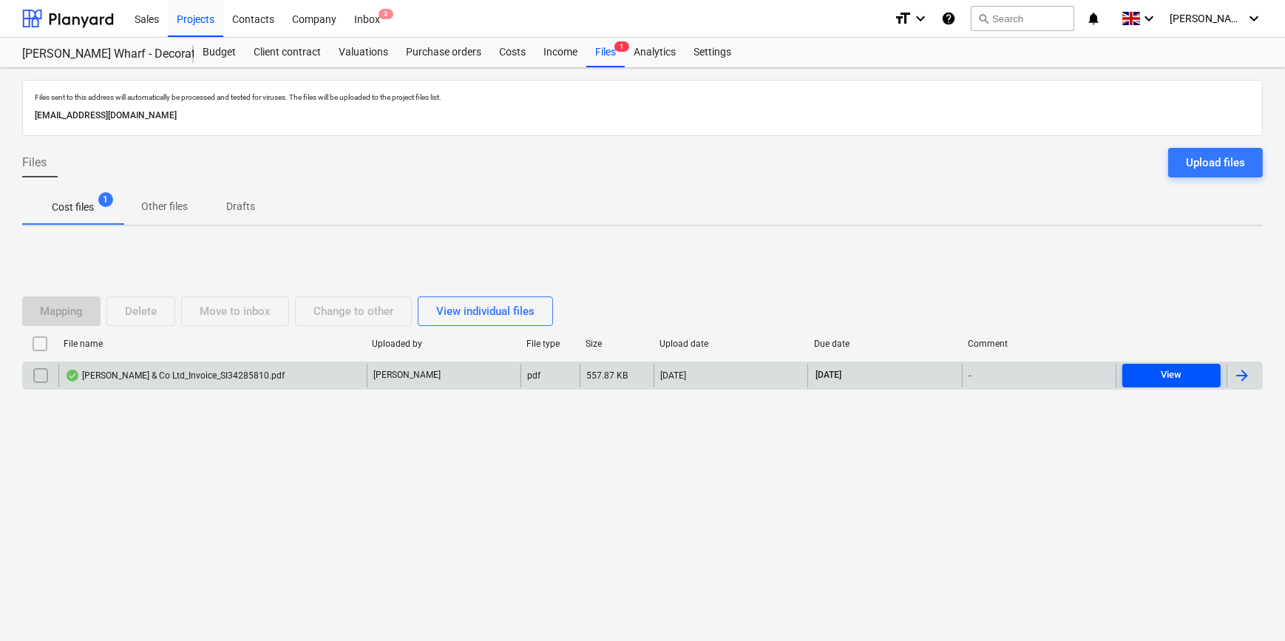
click at [1020, 383] on span "View" at bounding box center [1171, 375] width 86 height 17
click at [1020, 376] on div at bounding box center [1242, 376] width 18 height 18
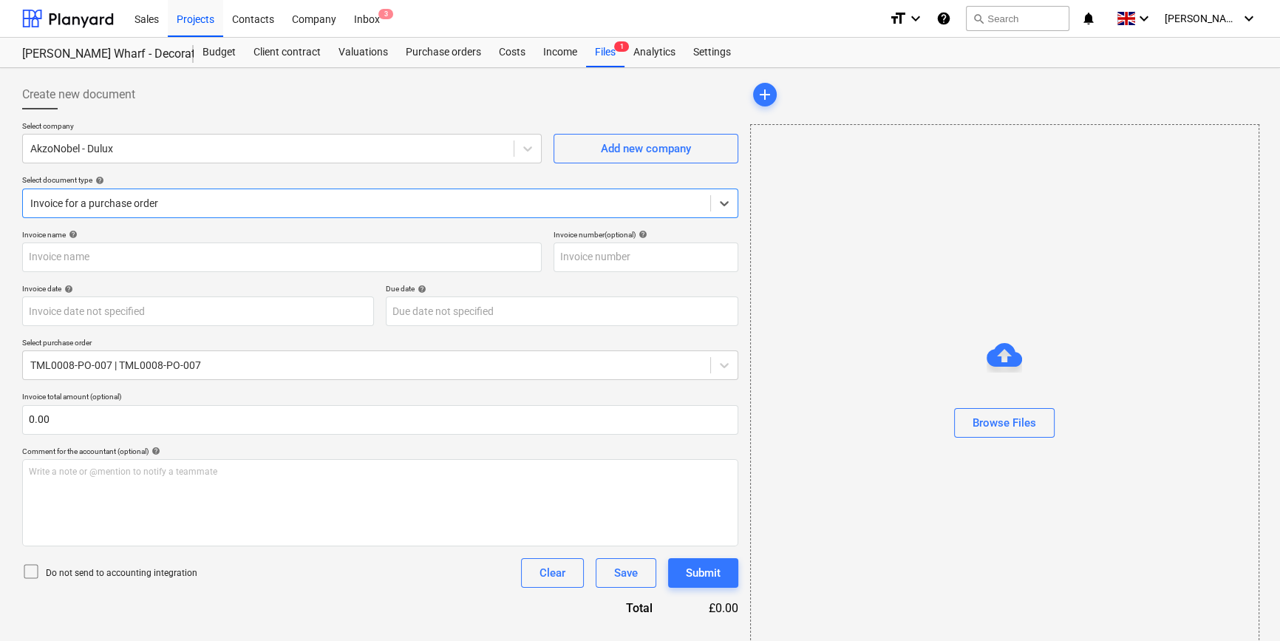
type input "S134285810"
type input "[DATE]"
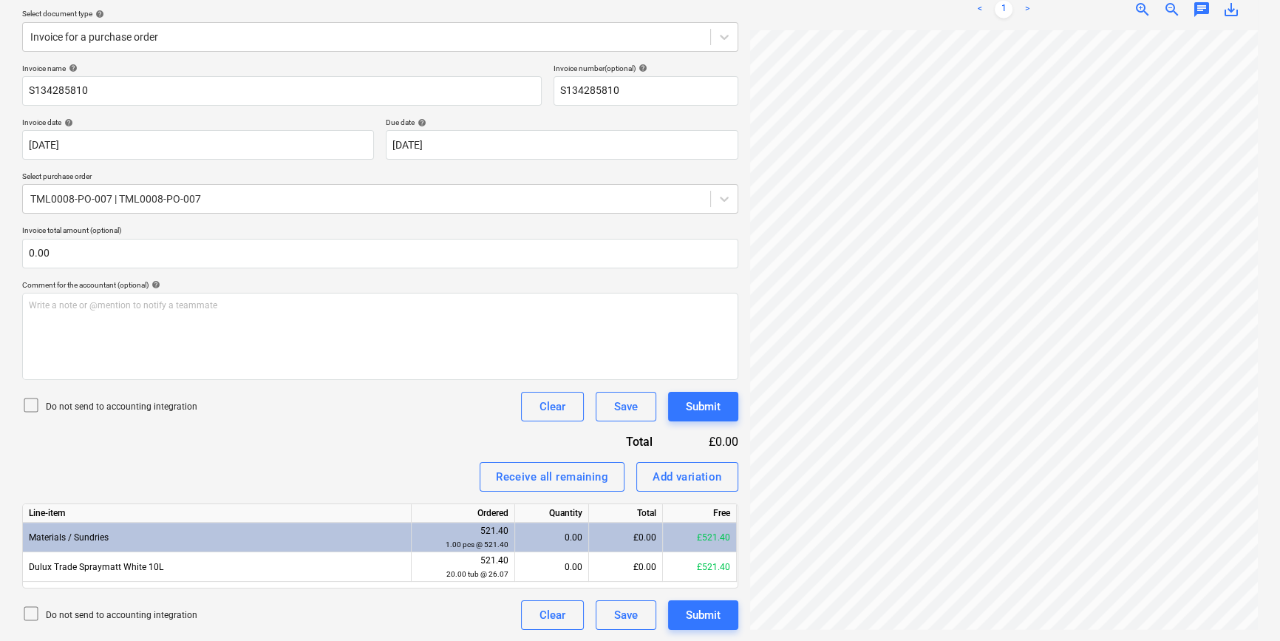
scroll to position [47, 155]
